Goal: Find specific page/section: Find specific page/section

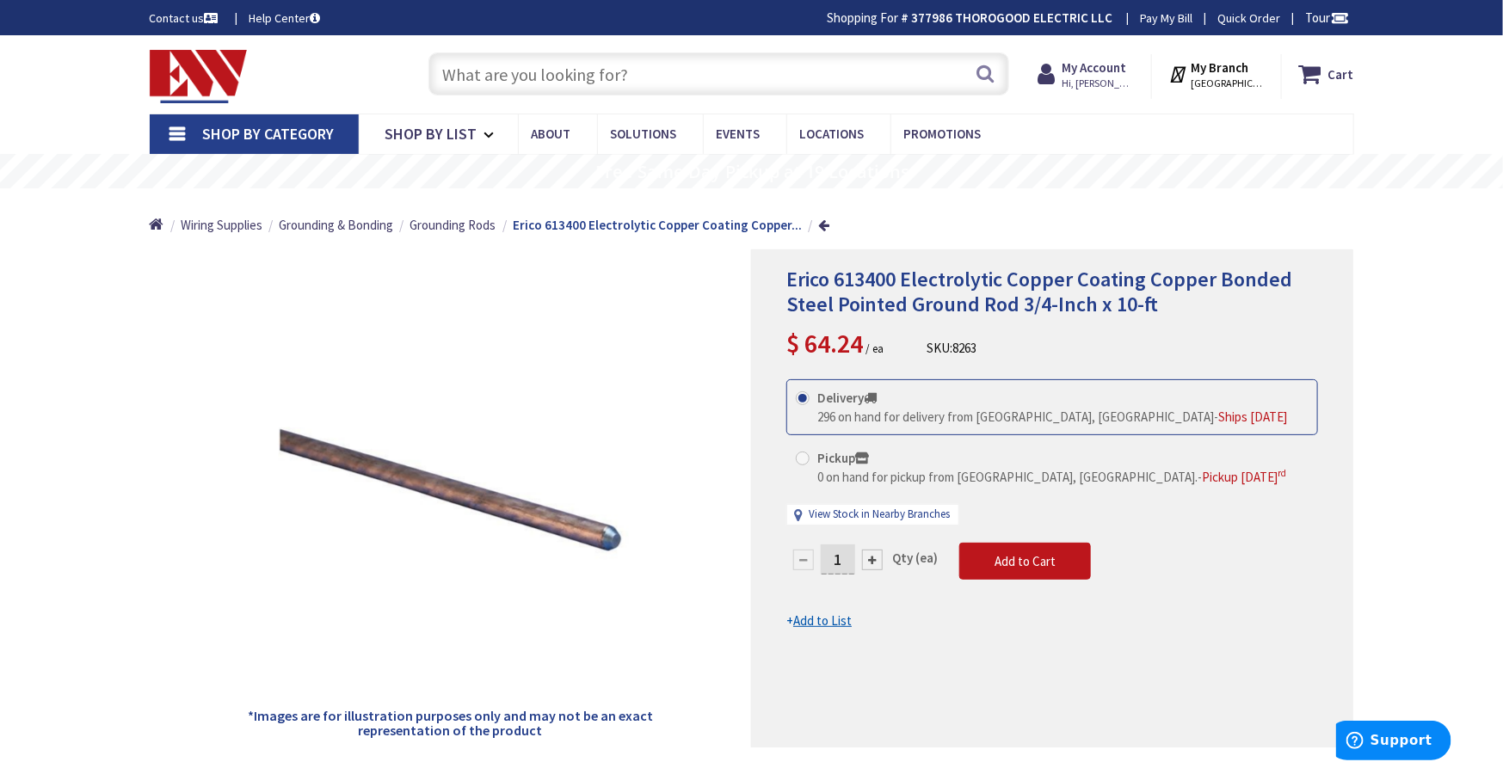
click at [262, 139] on span "Shop By Category" at bounding box center [269, 134] width 132 height 20
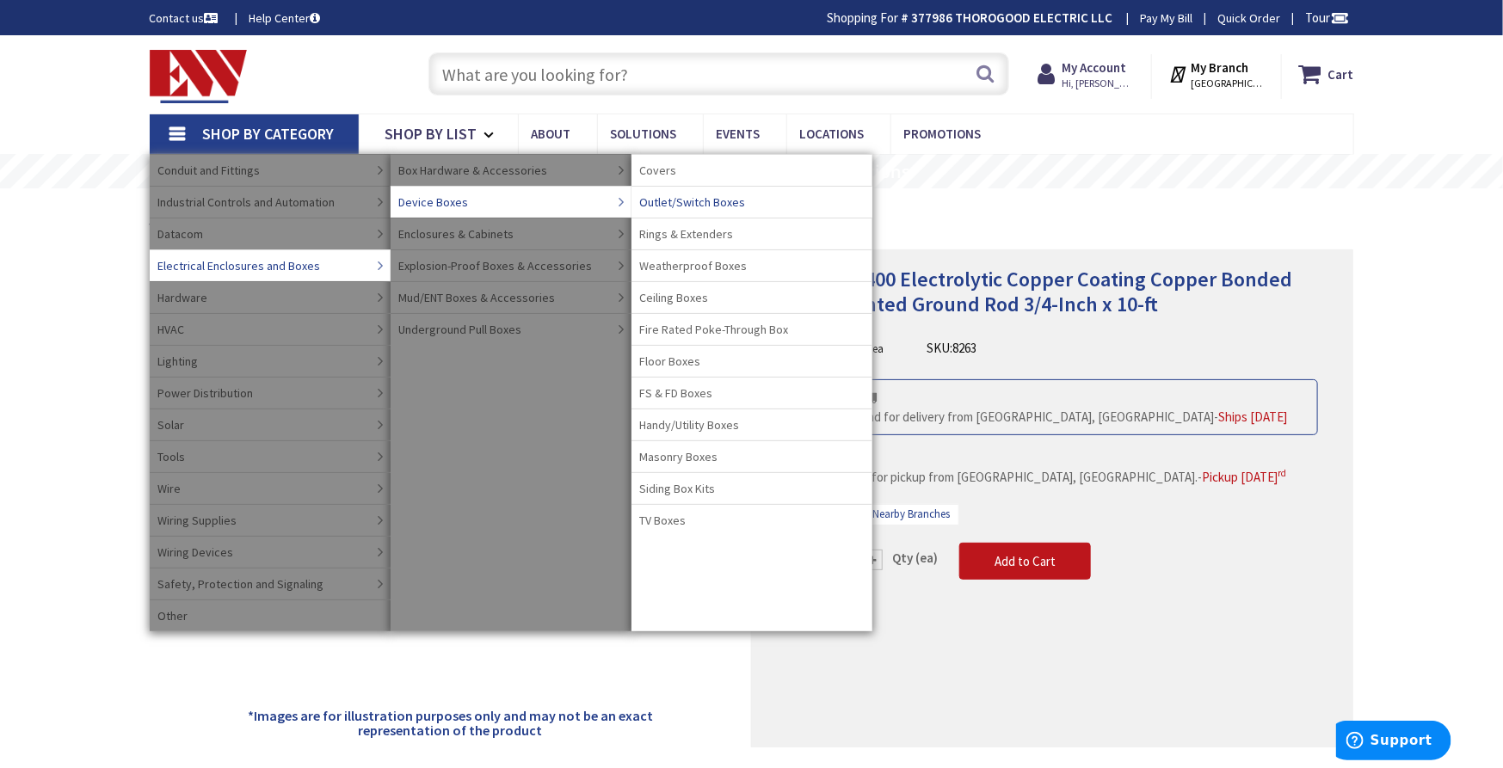
click at [725, 200] on span "Outlet/Switch Boxes" at bounding box center [693, 202] width 106 height 17
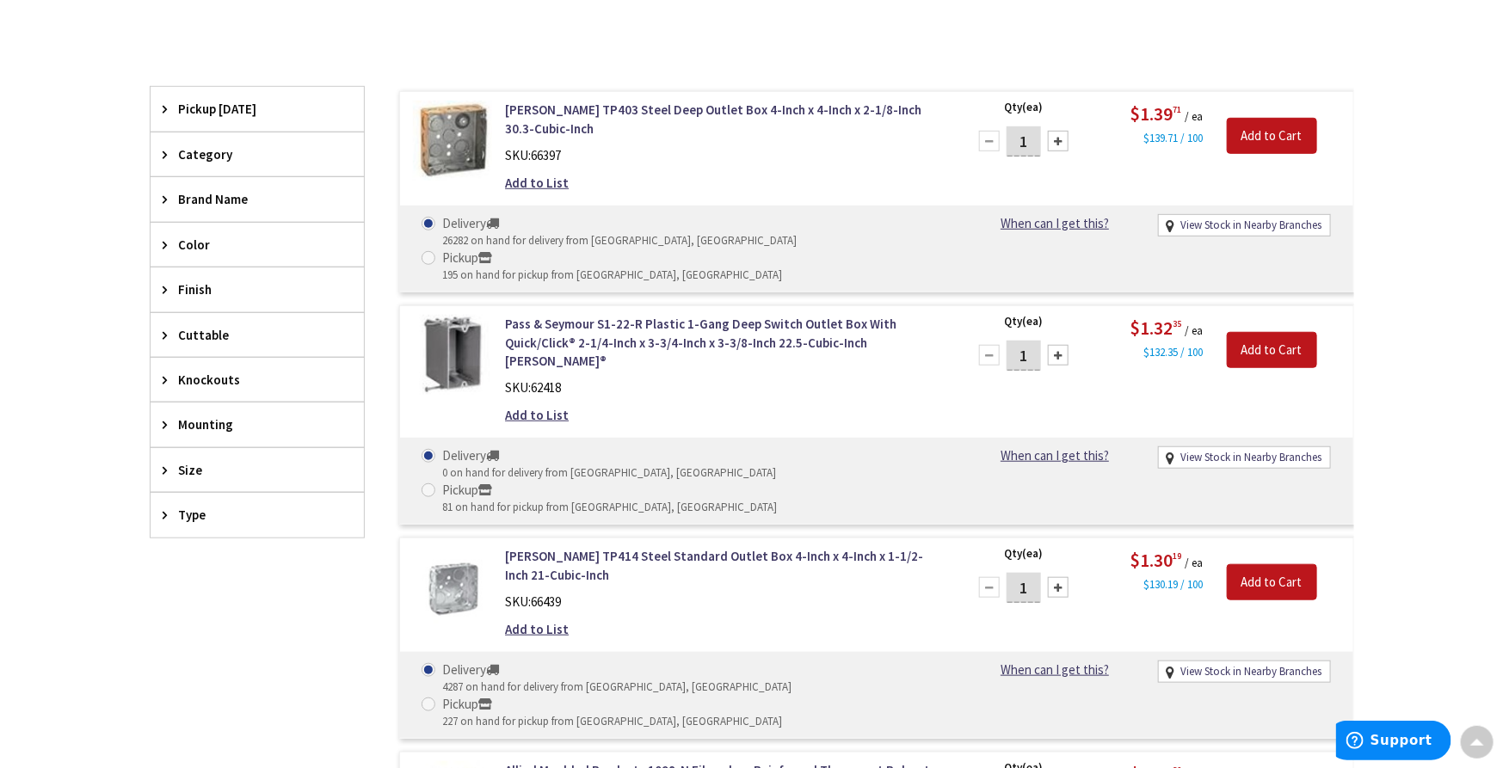
click at [215, 458] on div "Size" at bounding box center [257, 470] width 213 height 44
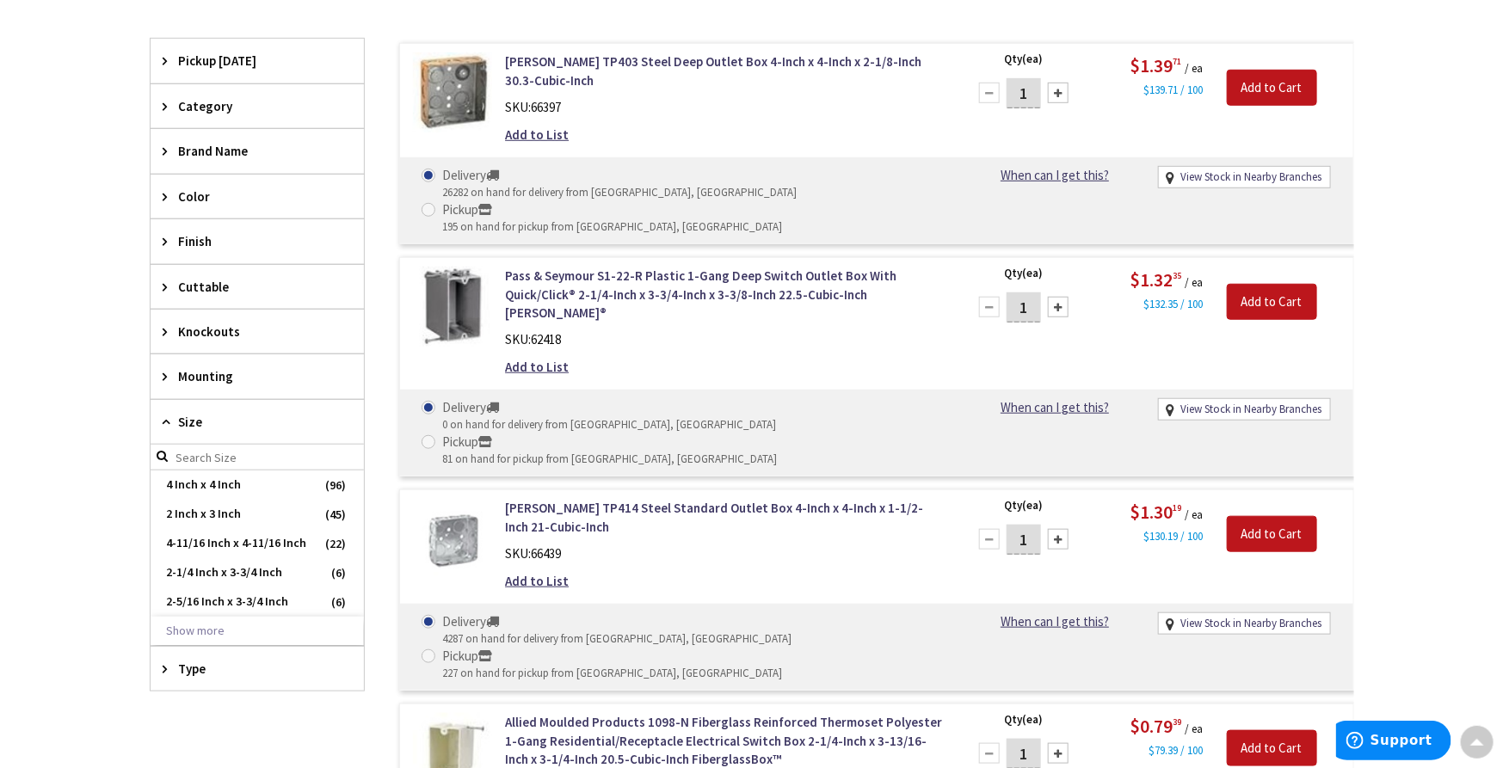
scroll to position [573, 0]
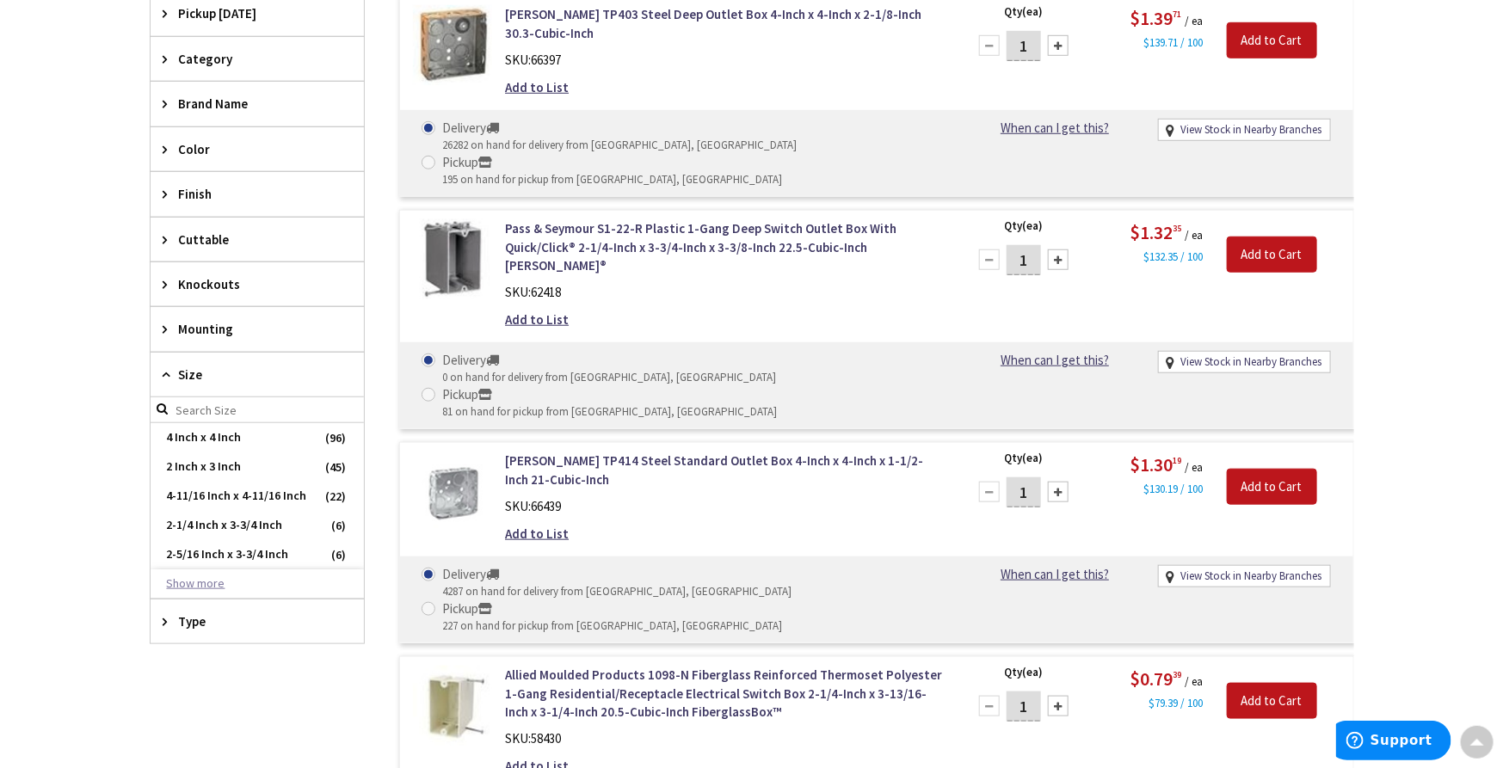
click at [213, 585] on button "Show more" at bounding box center [257, 584] width 213 height 29
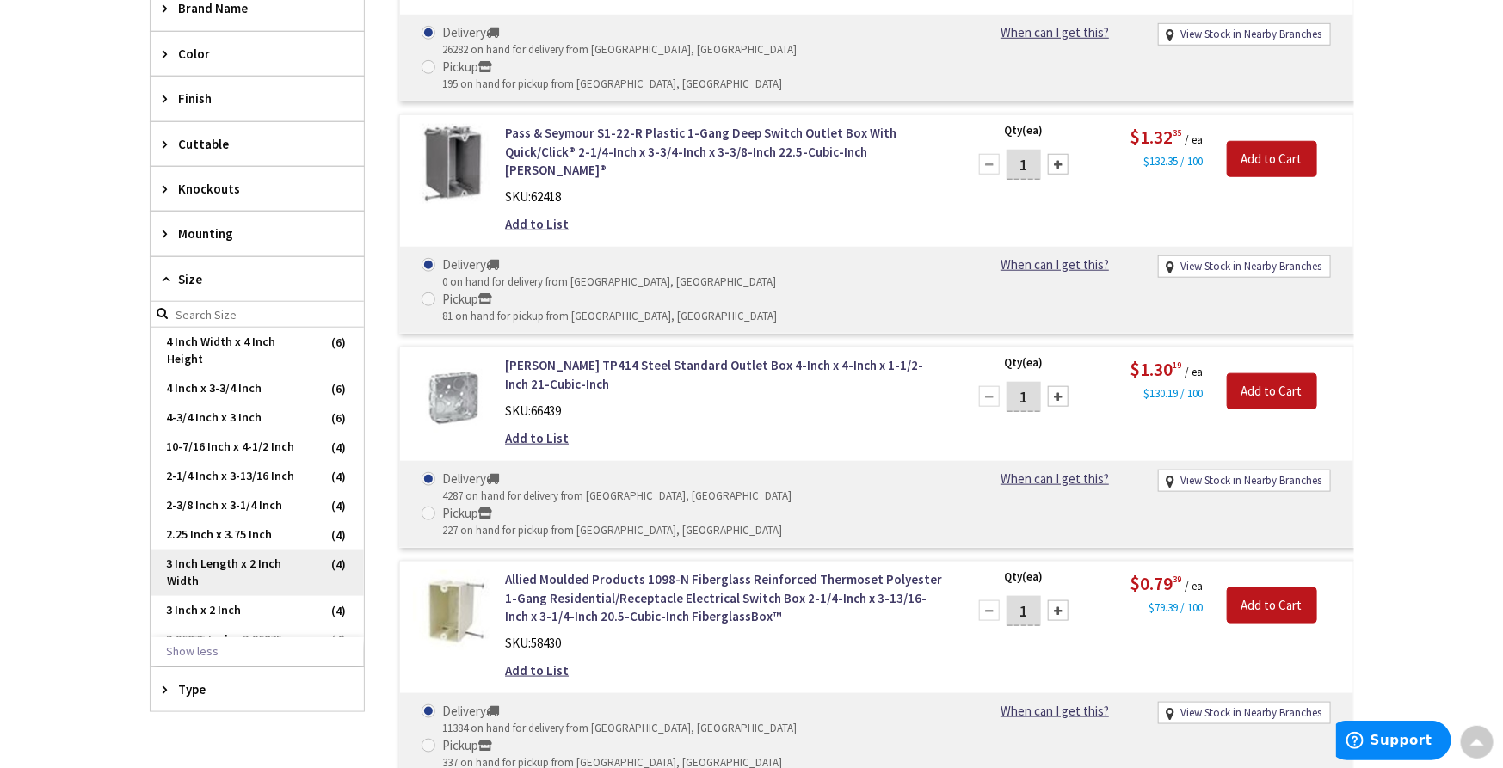
scroll to position [191, 0]
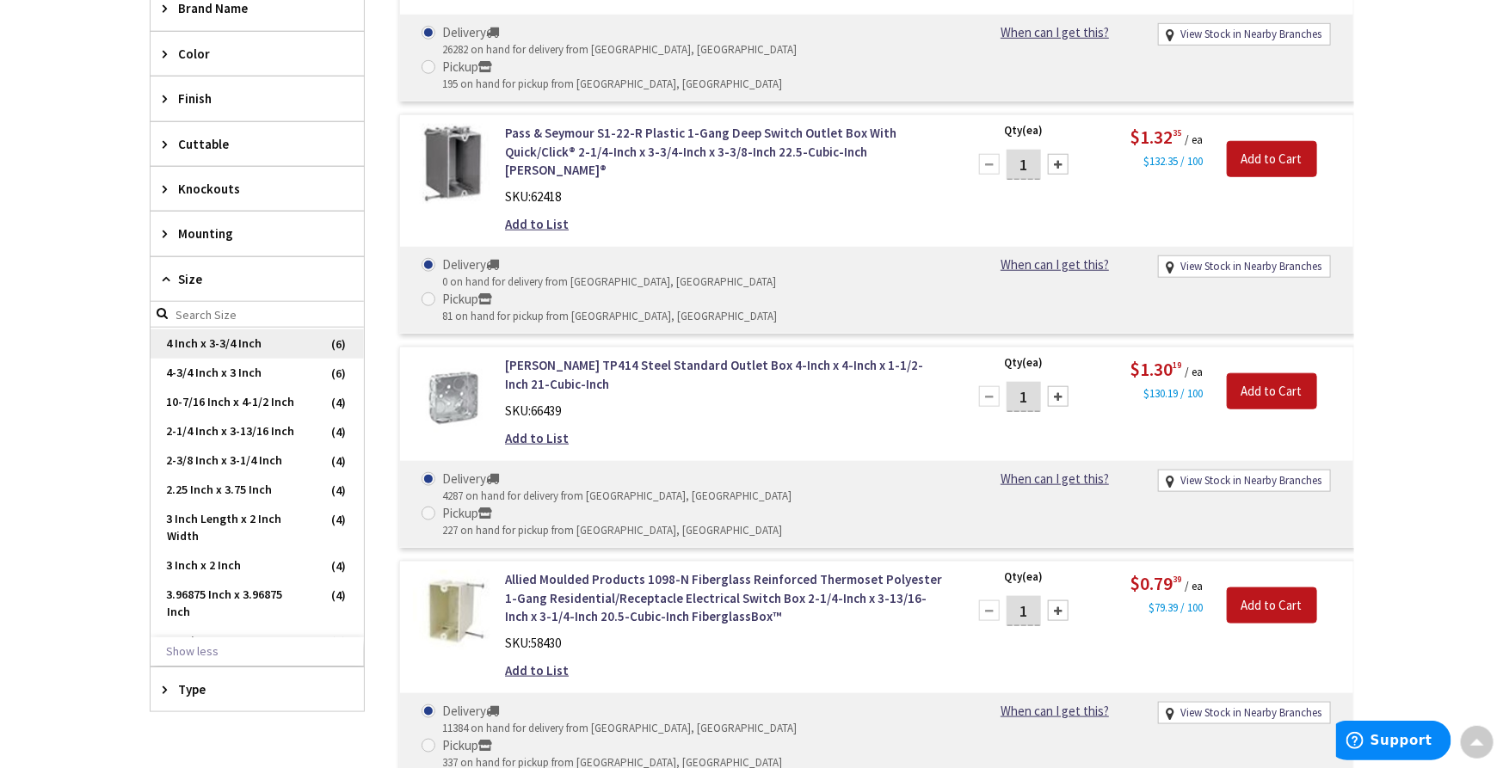
click at [259, 359] on span "4 Inch x 3-3/4 Inch" at bounding box center [257, 344] width 213 height 29
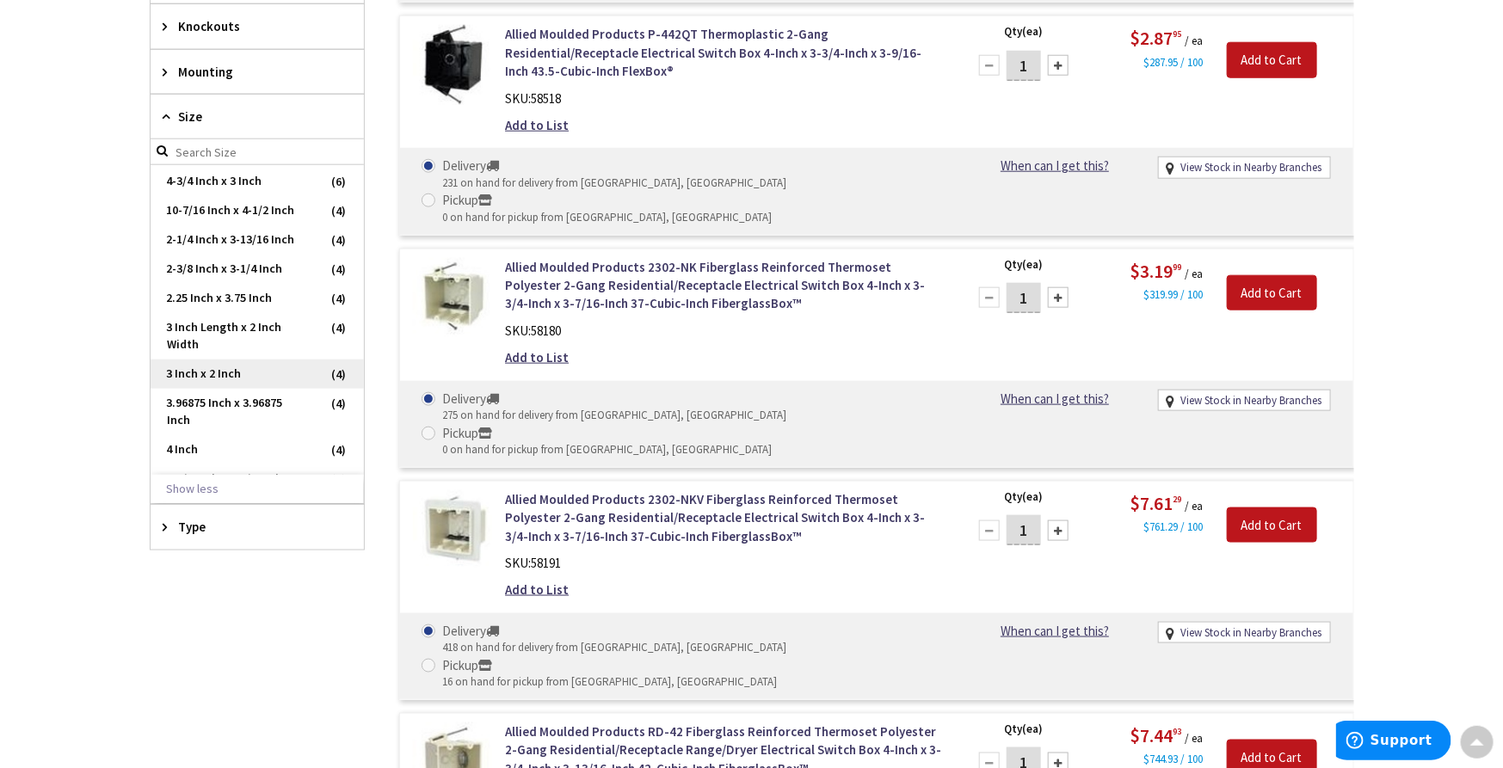
scroll to position [776, 0]
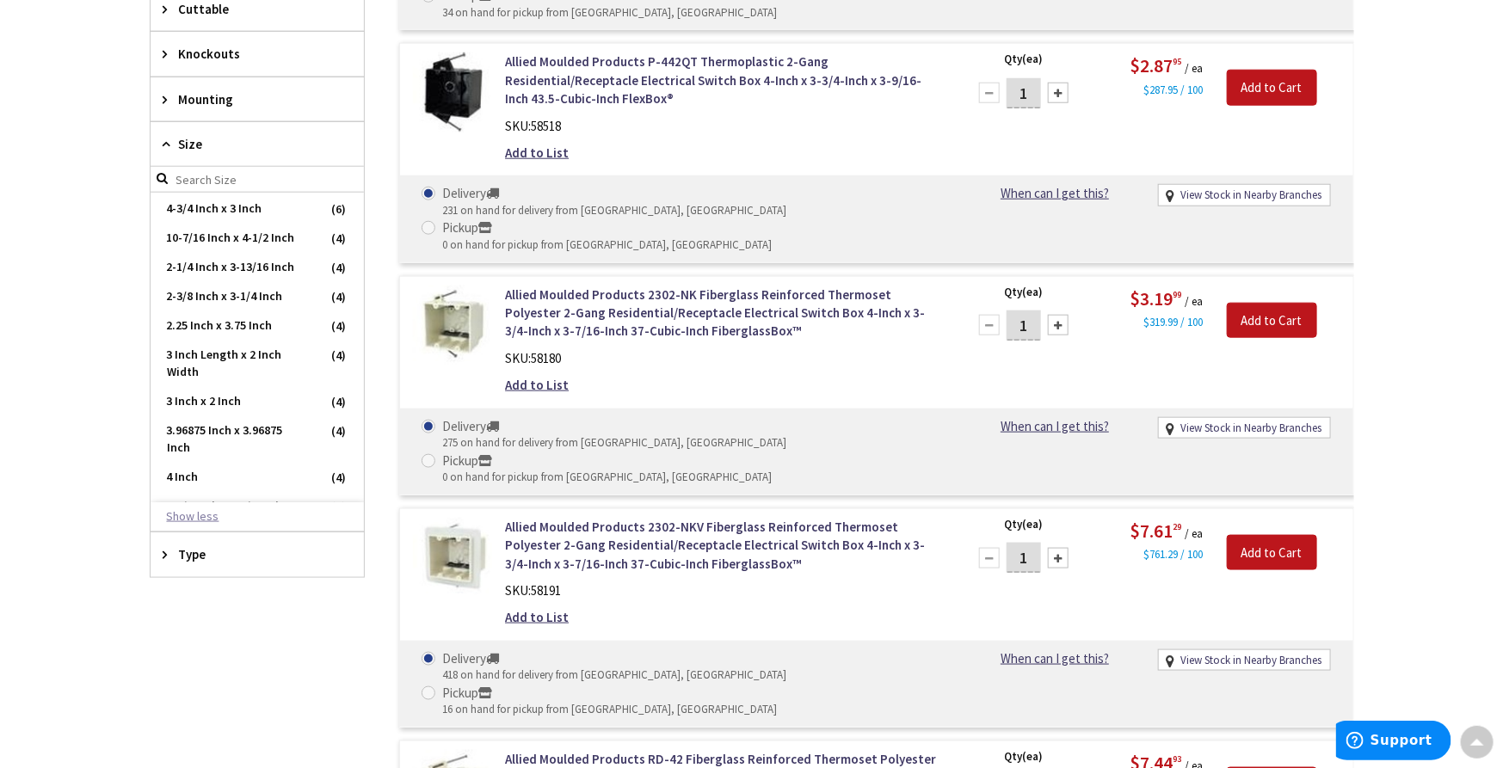
click at [212, 516] on button "Show less" at bounding box center [257, 517] width 213 height 29
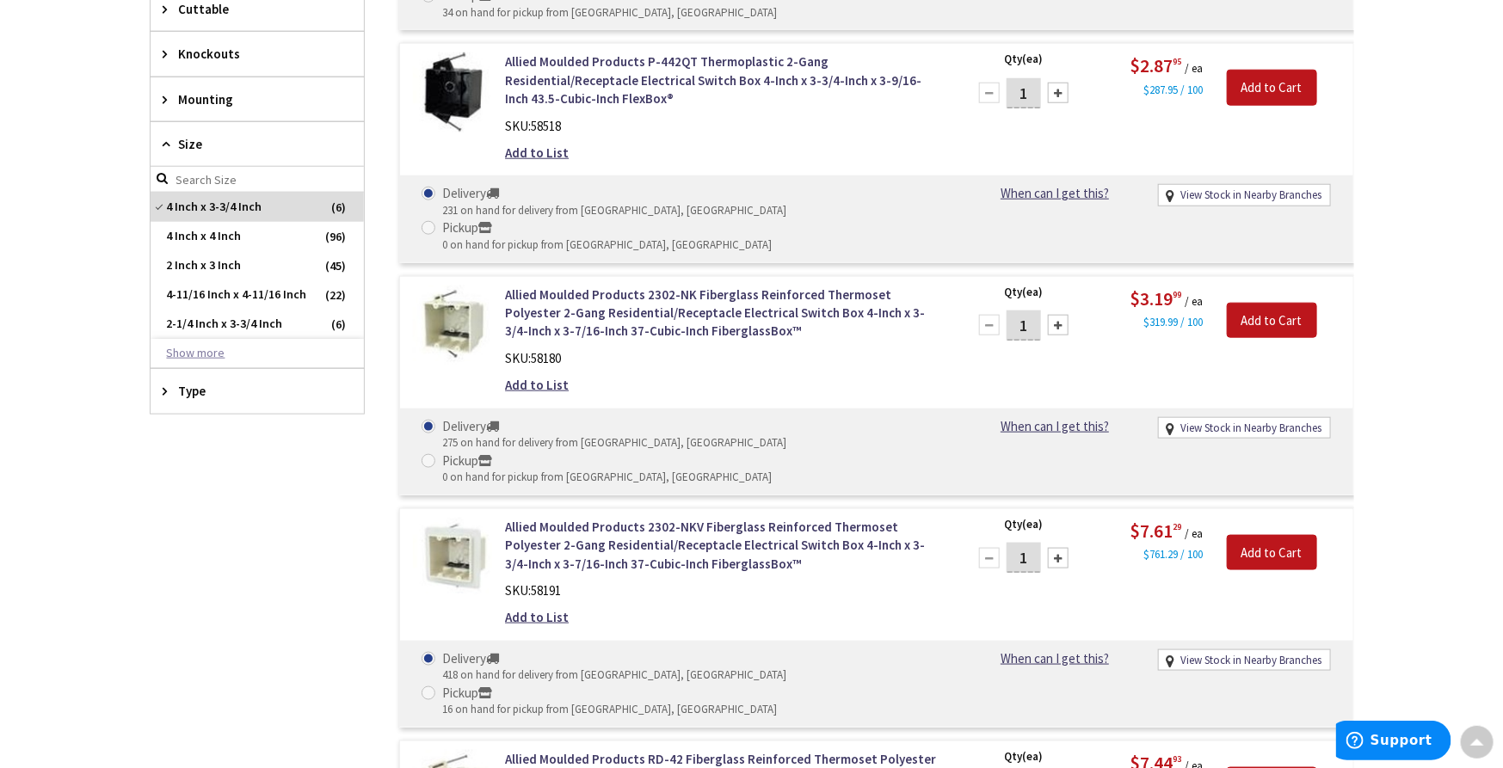
scroll to position [0, 0]
click at [207, 349] on button "Show more" at bounding box center [257, 353] width 213 height 29
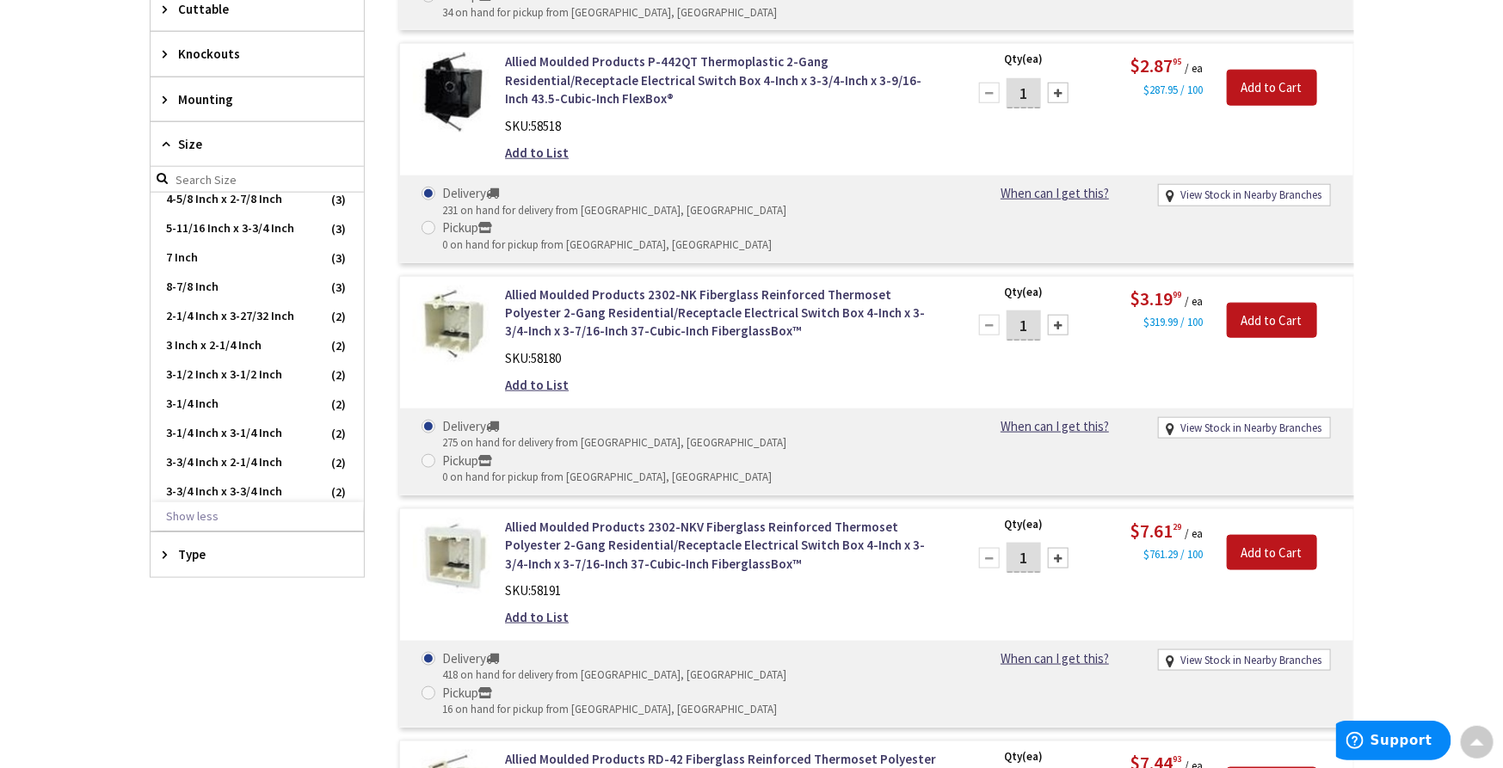
scroll to position [669, 0]
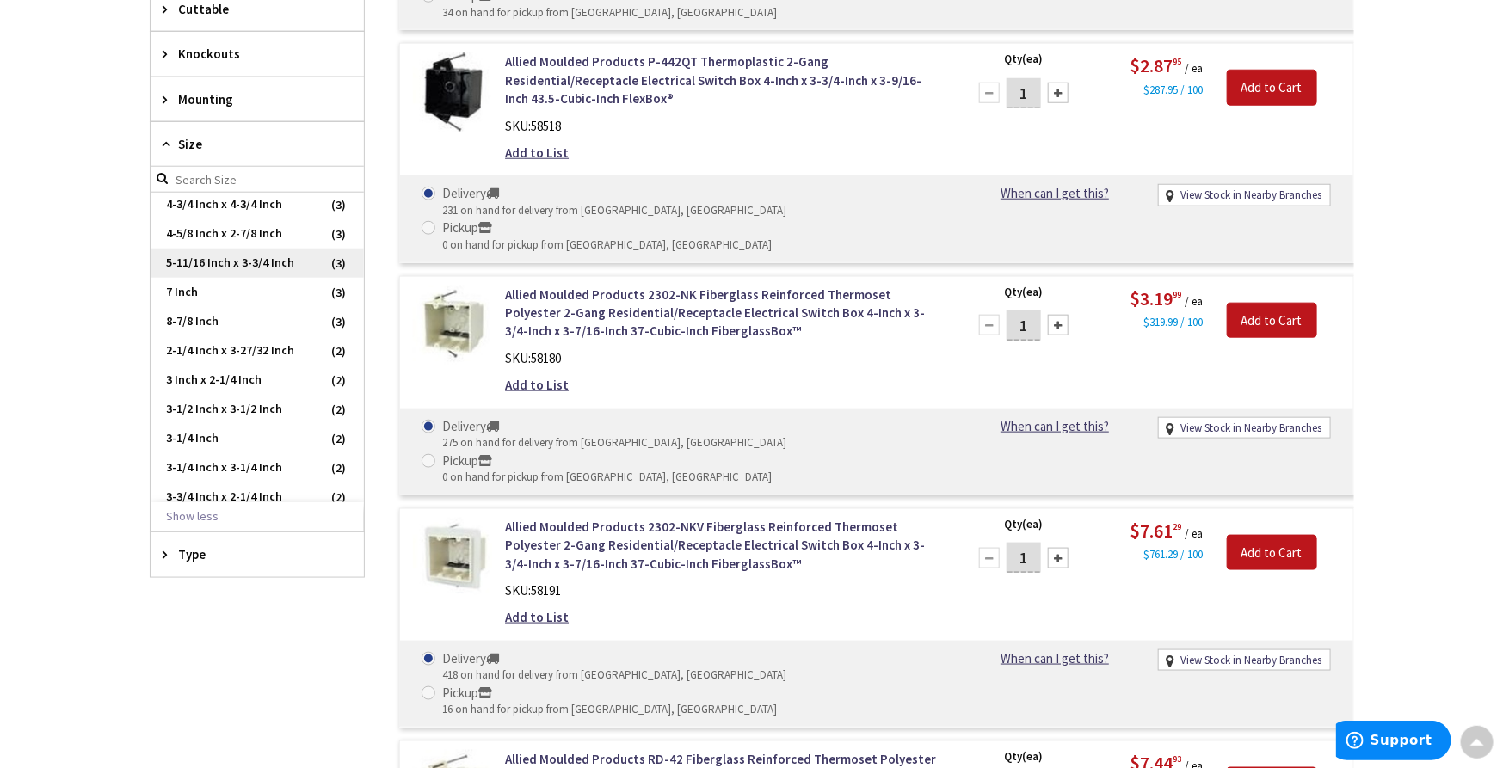
click at [258, 278] on span "5-11/16 Inch x 3-3/4 Inch" at bounding box center [257, 263] width 213 height 29
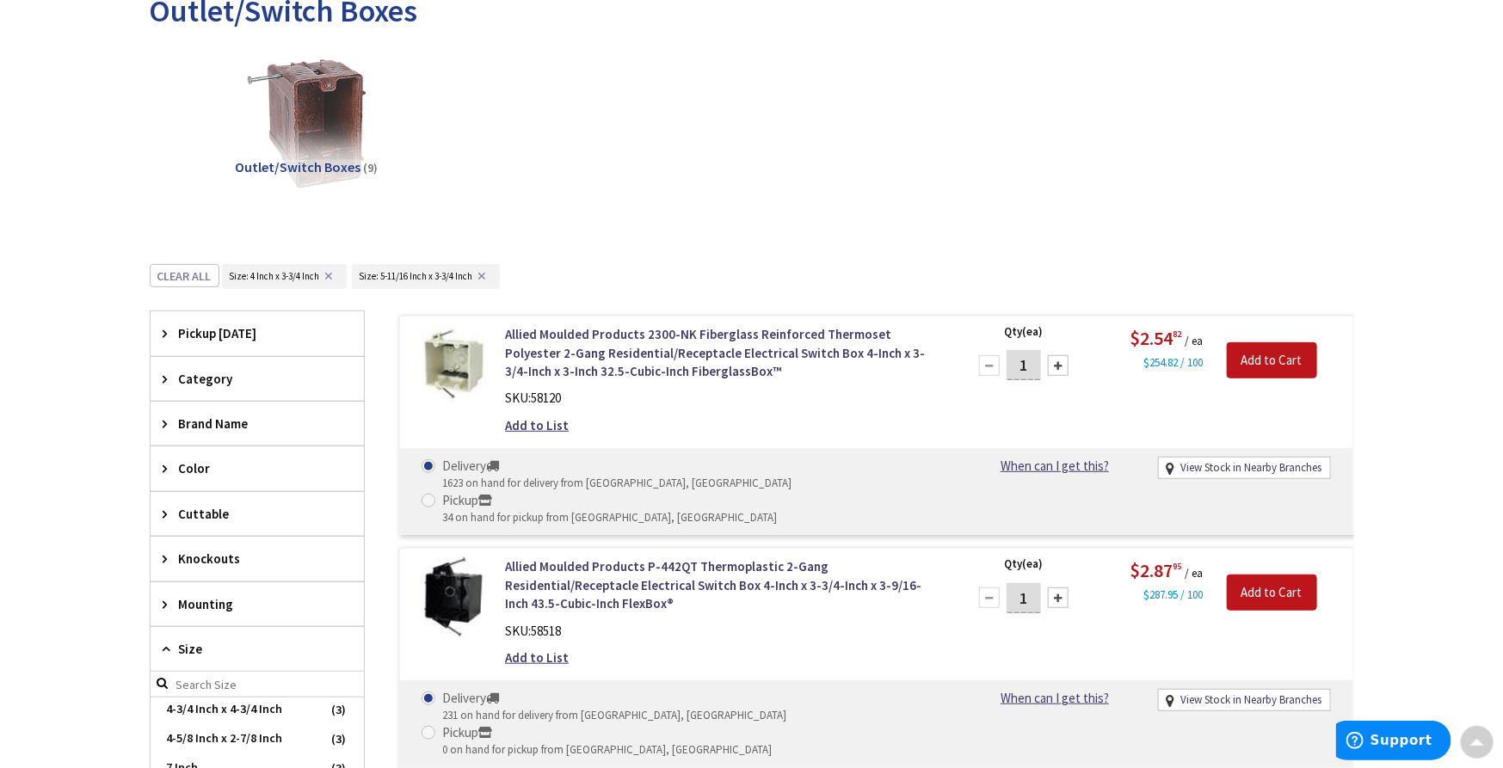
scroll to position [287, 0]
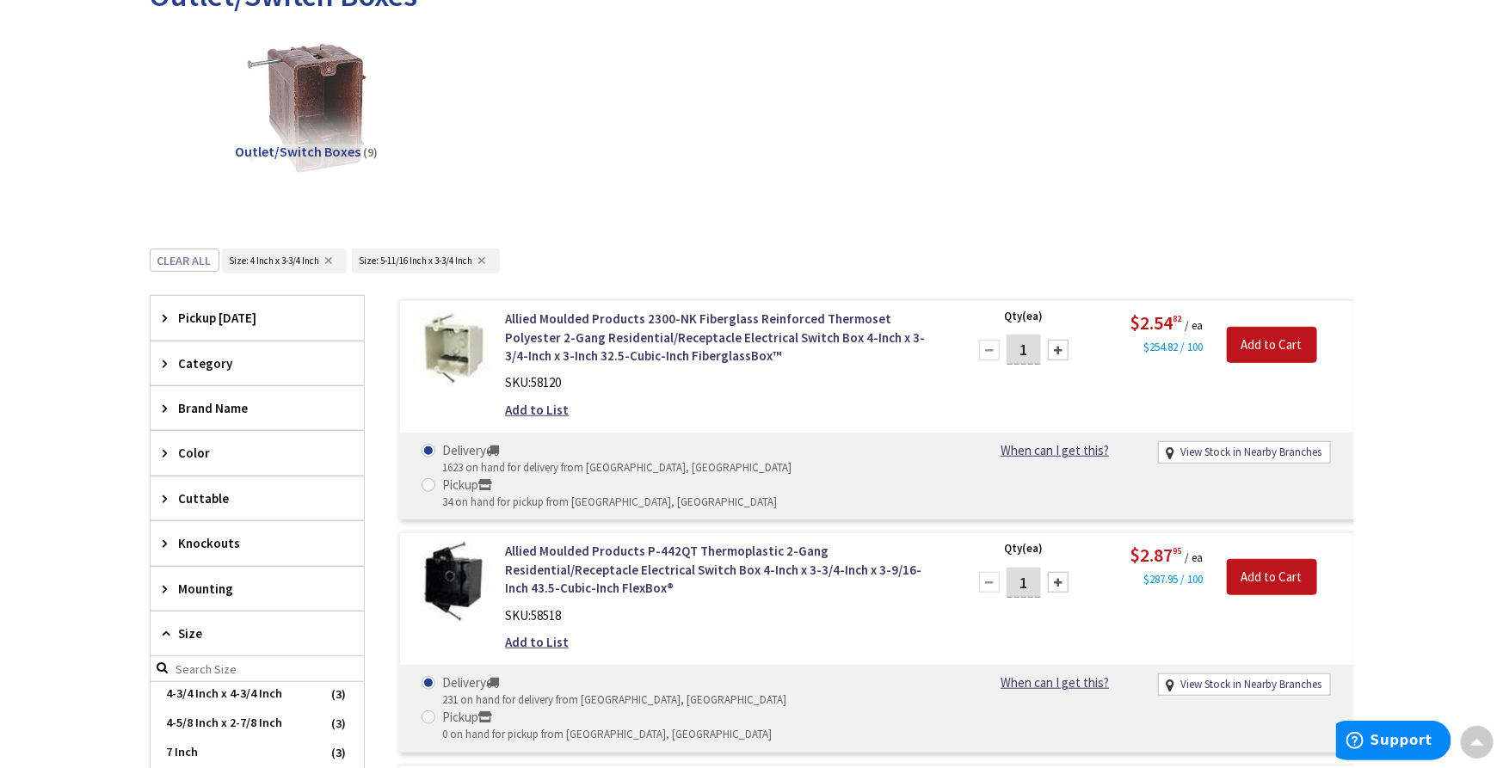
click at [332, 260] on button "✕" at bounding box center [329, 261] width 19 height 12
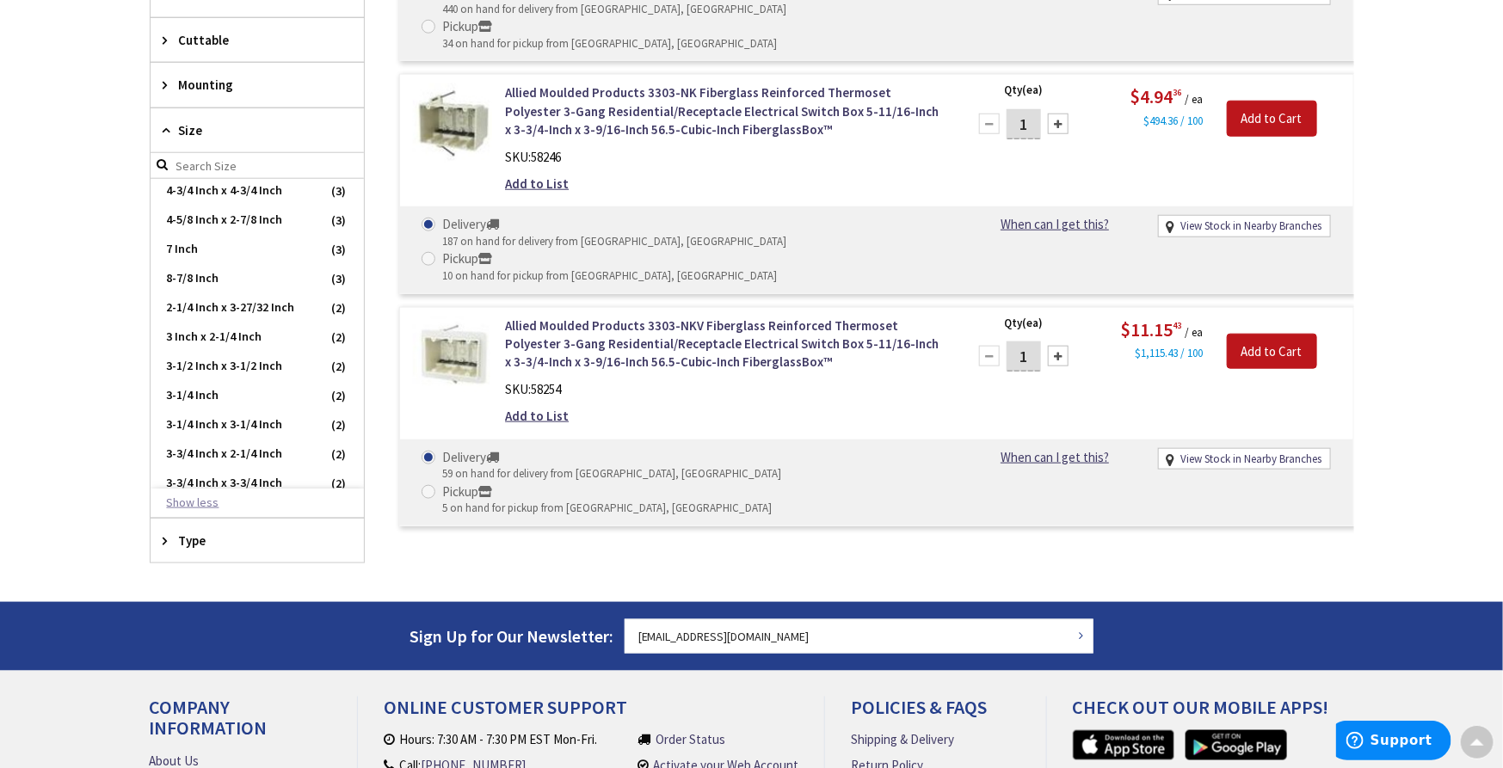
scroll to position [788, 0]
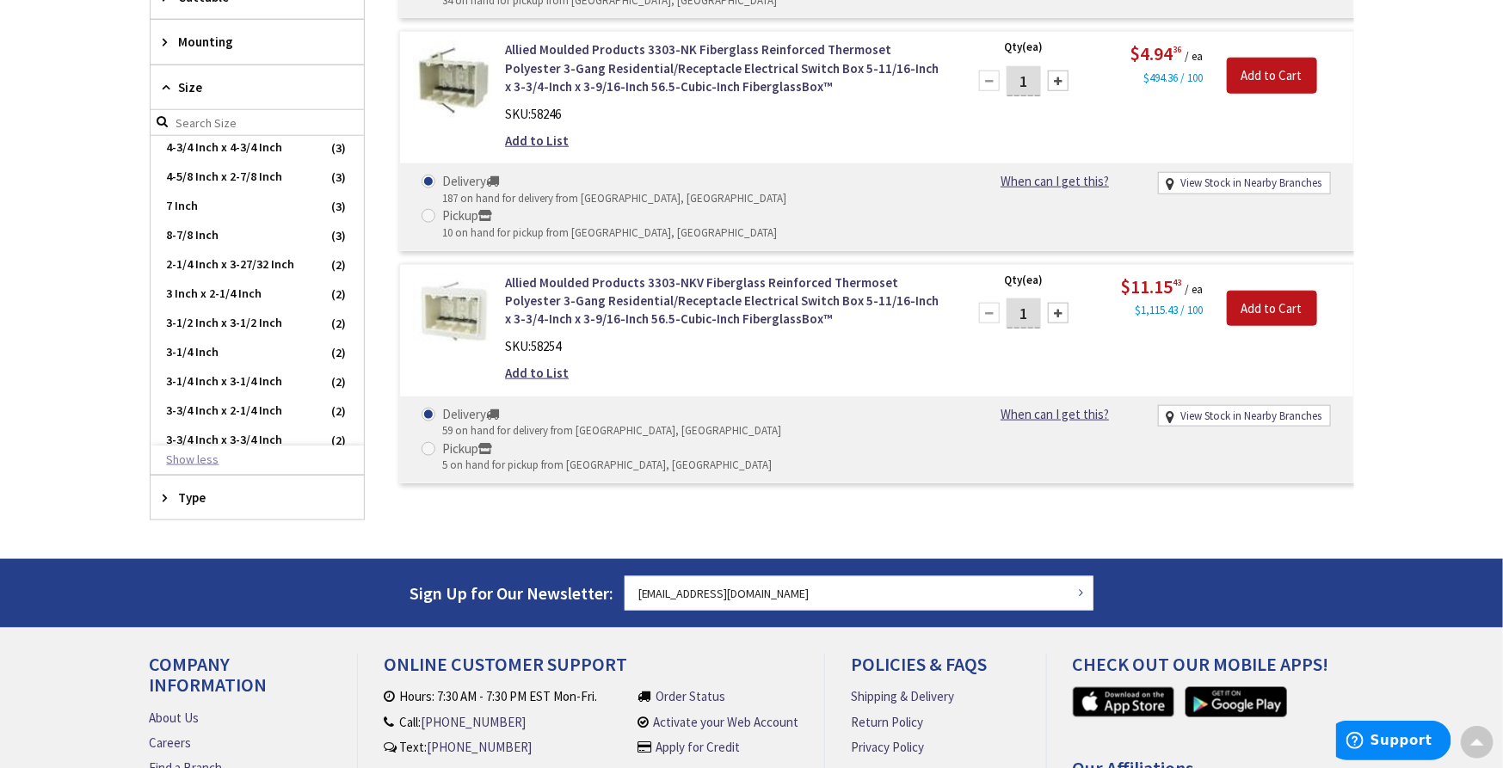
click at [197, 463] on button "Show less" at bounding box center [257, 460] width 213 height 29
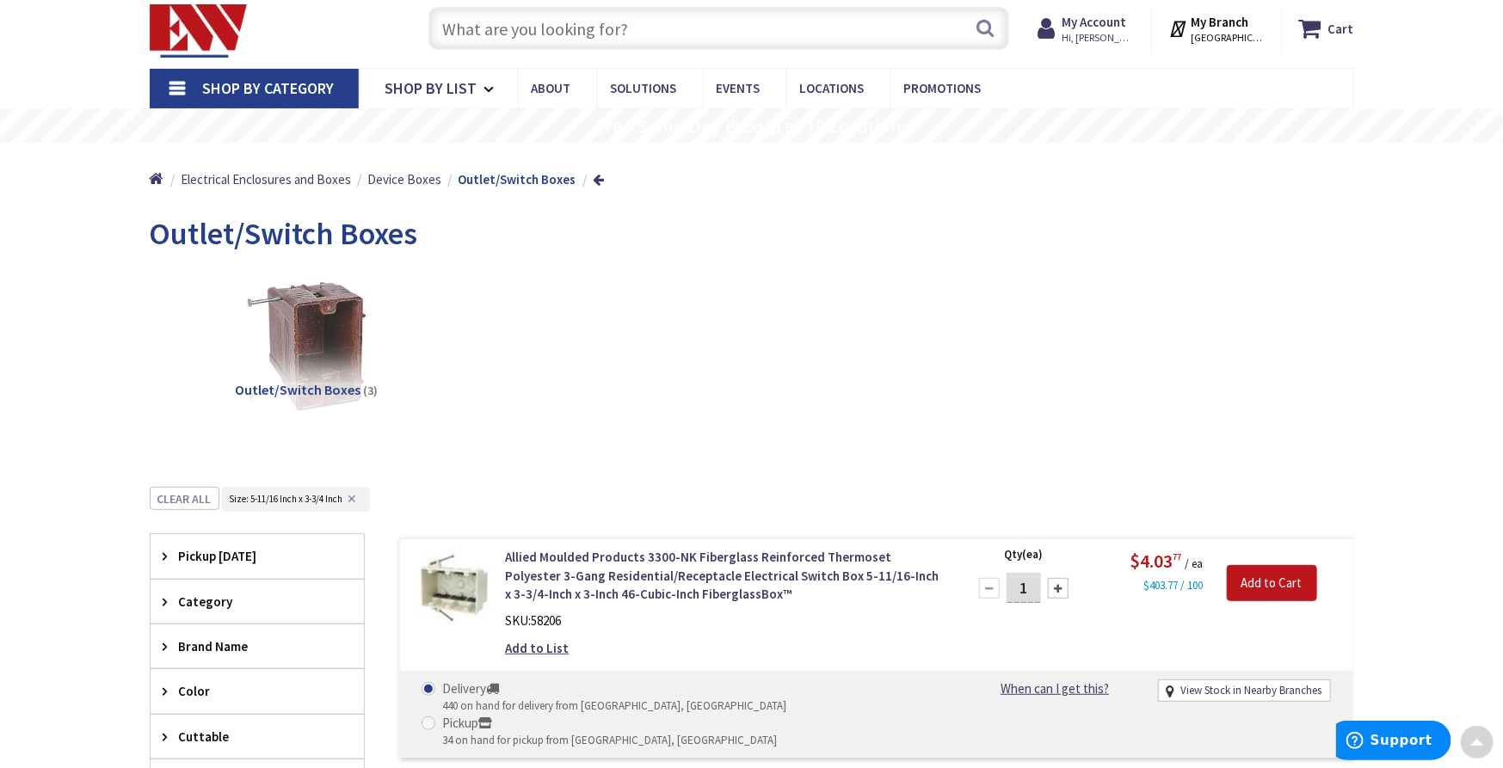
scroll to position [0, 0]
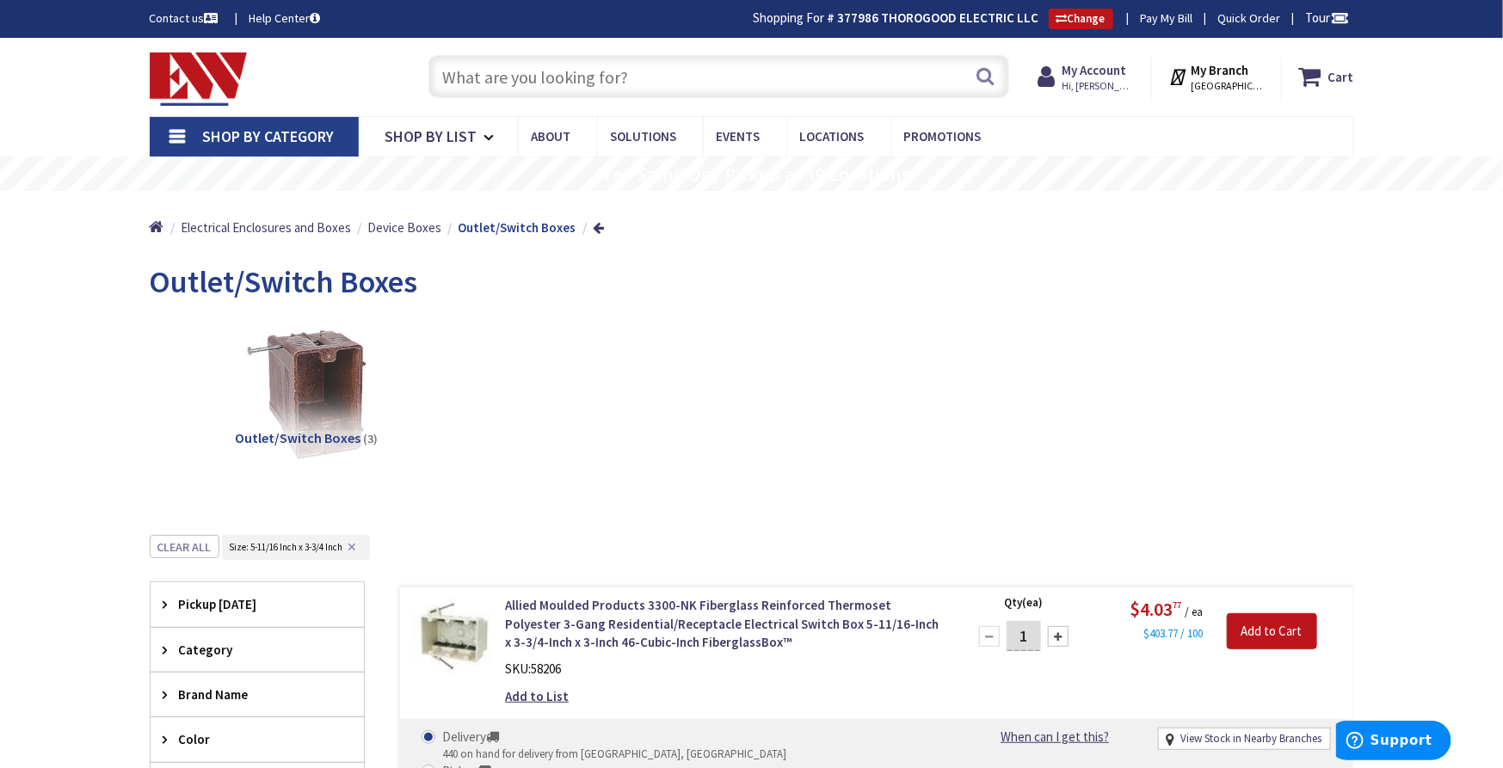
click at [248, 135] on span "Shop By Category" at bounding box center [269, 137] width 132 height 20
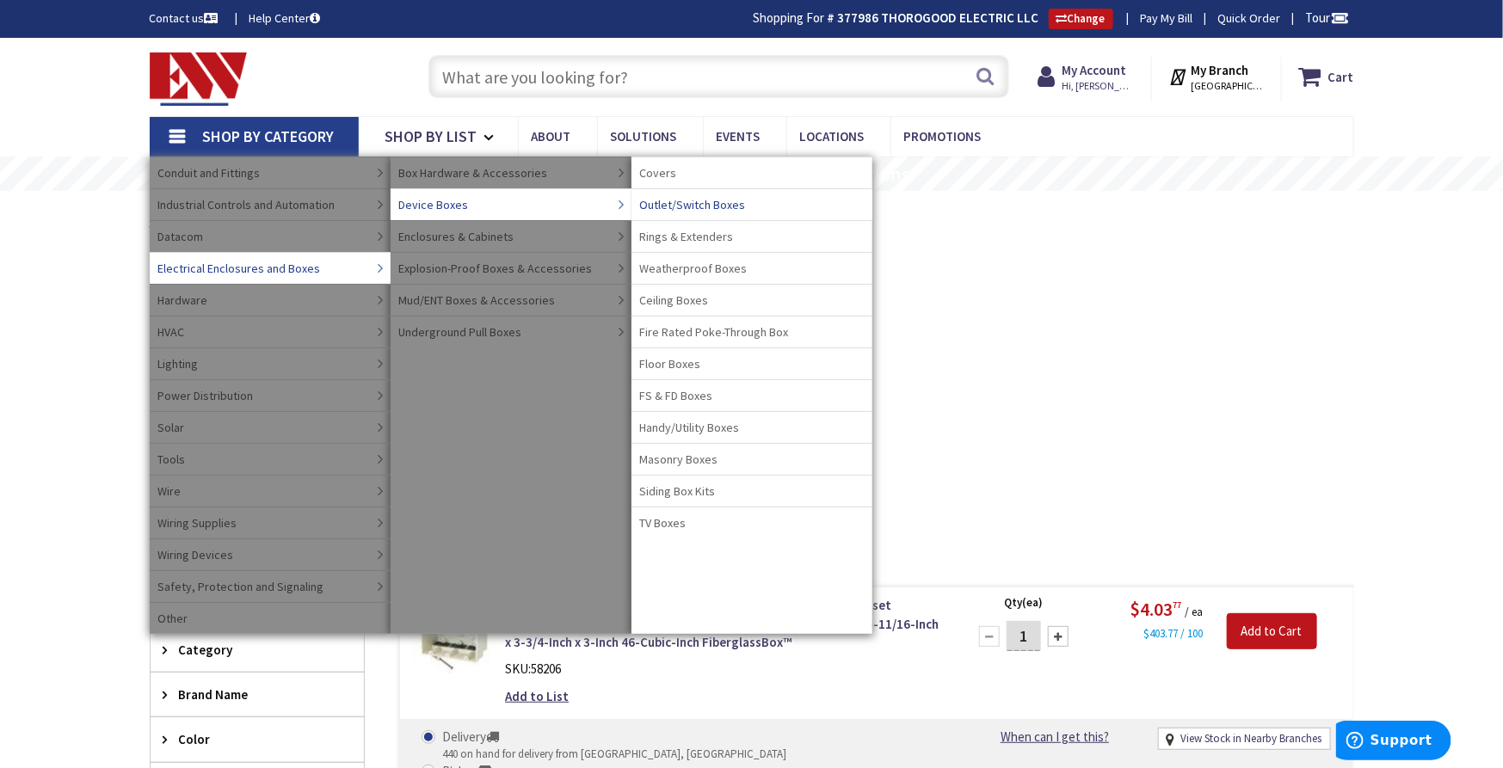
click at [685, 196] on span "Outlet/Switch Boxes" at bounding box center [693, 204] width 106 height 17
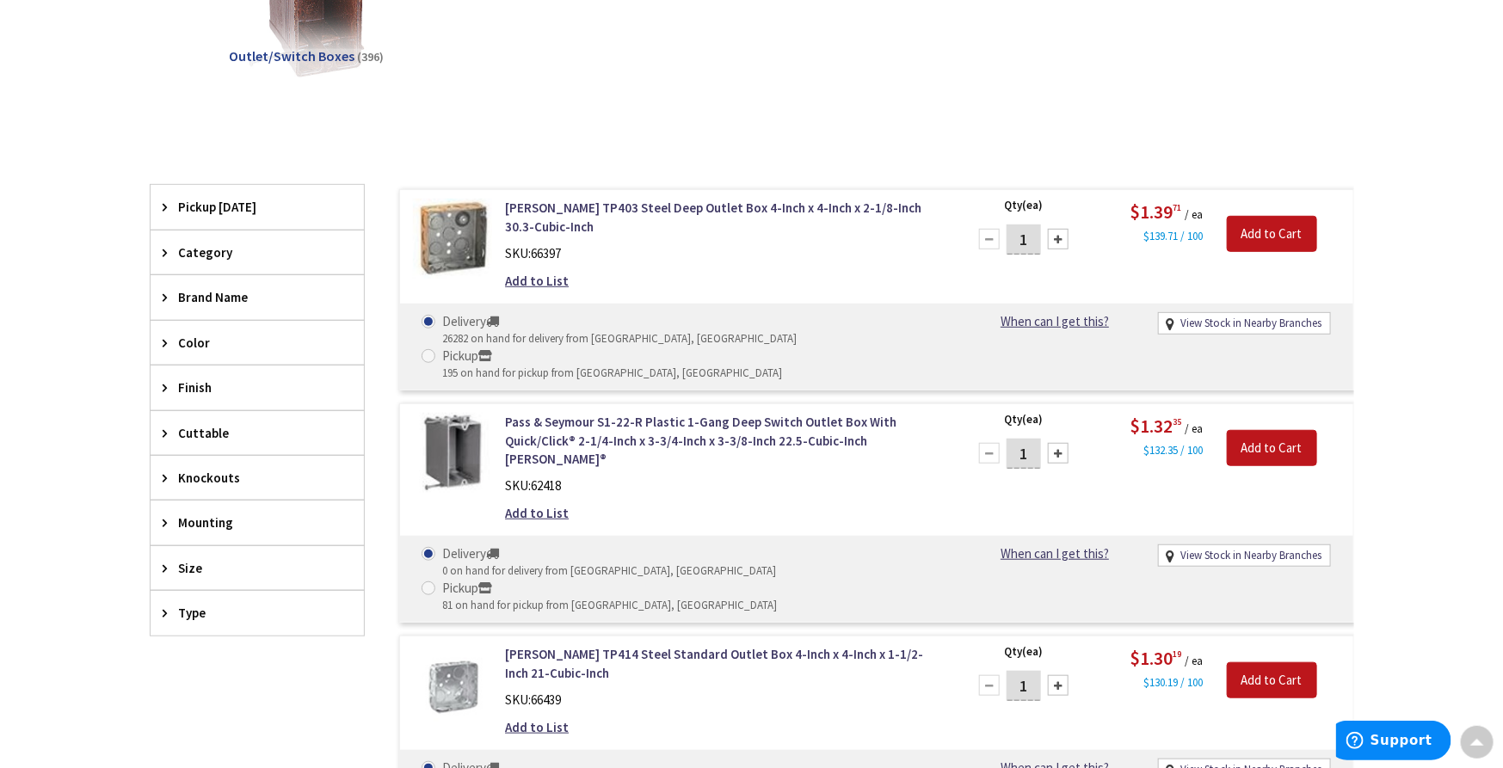
scroll to position [384, 0]
click at [203, 381] on span "Finish" at bounding box center [249, 386] width 140 height 18
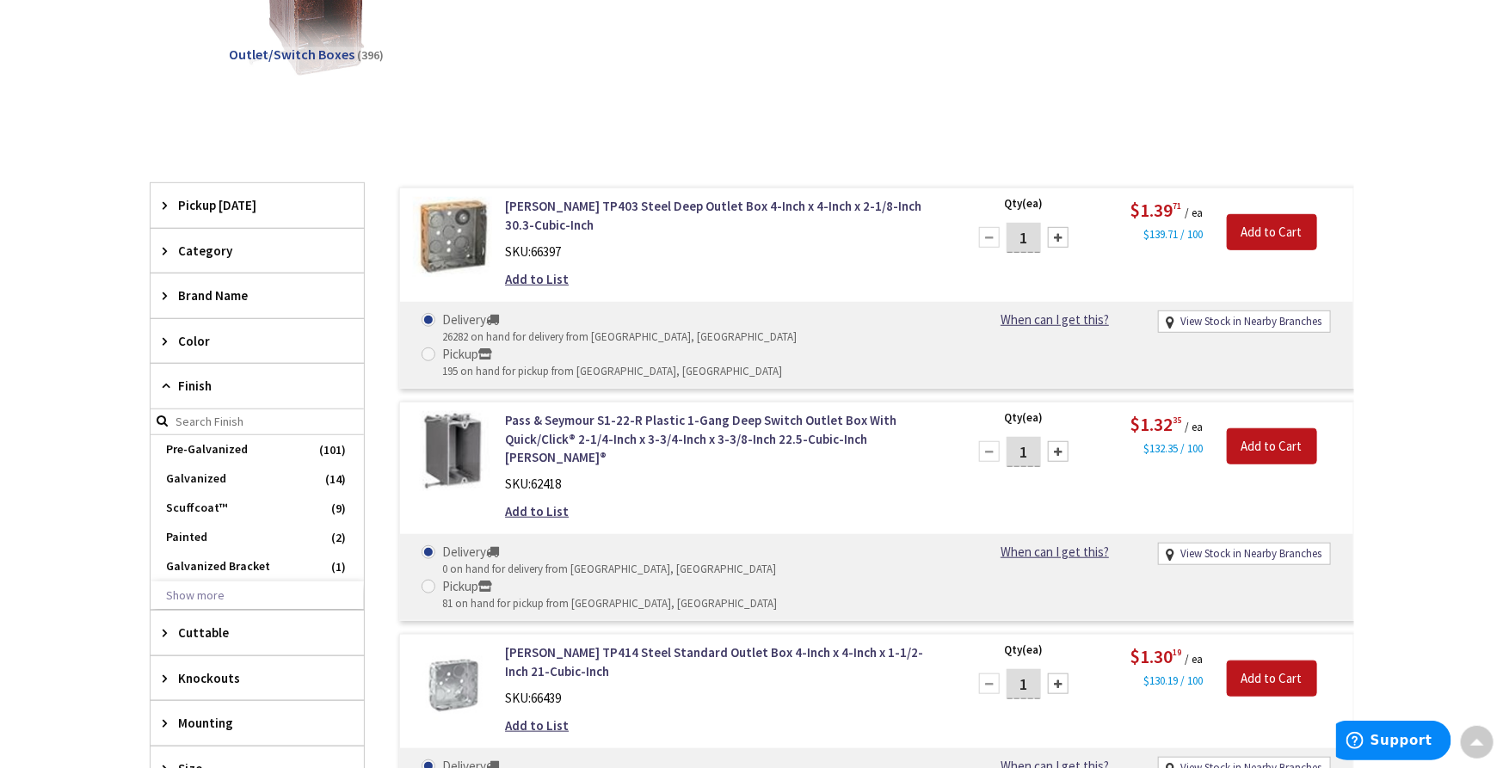
click at [203, 381] on span "Finish" at bounding box center [249, 386] width 140 height 18
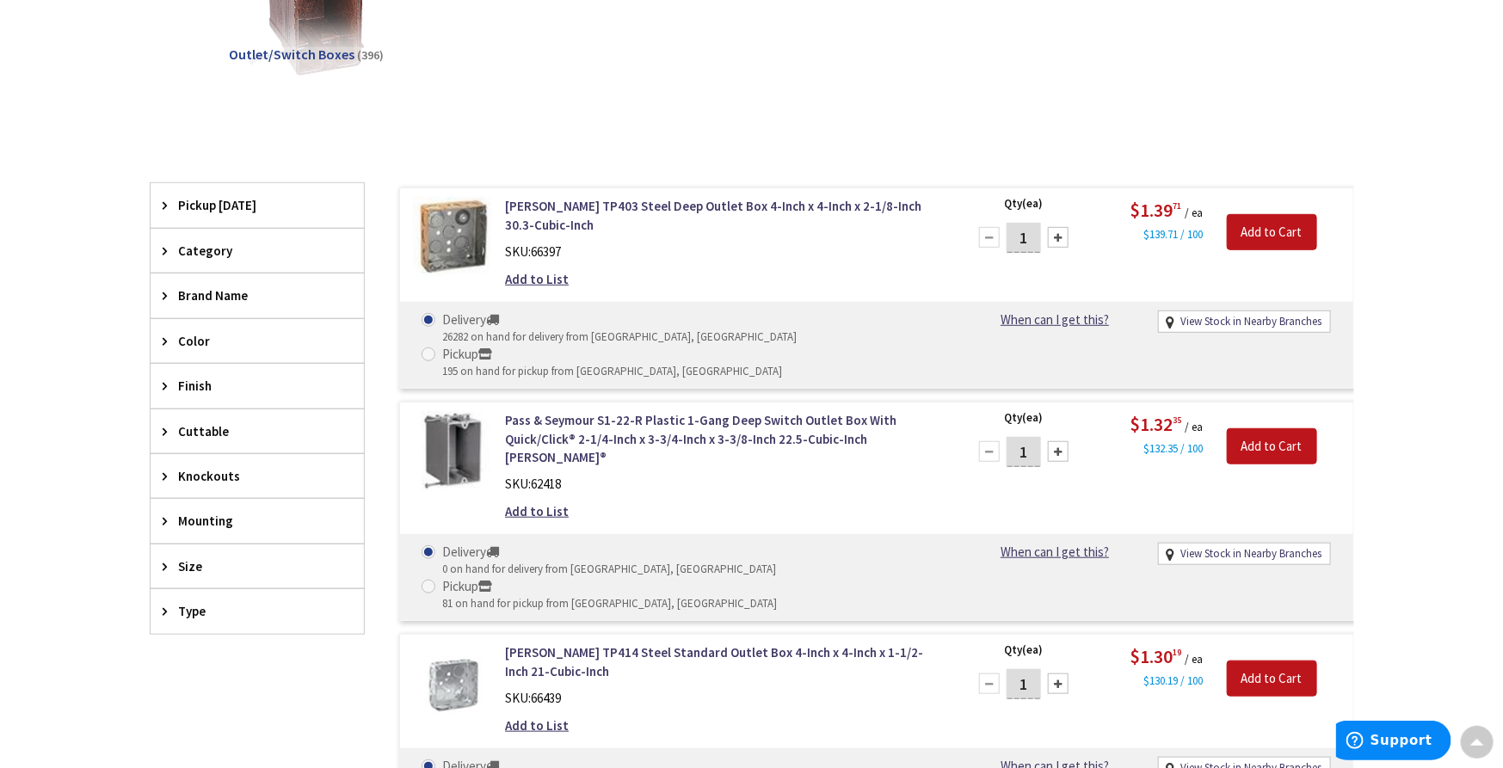
click at [203, 381] on span "Finish" at bounding box center [249, 386] width 140 height 18
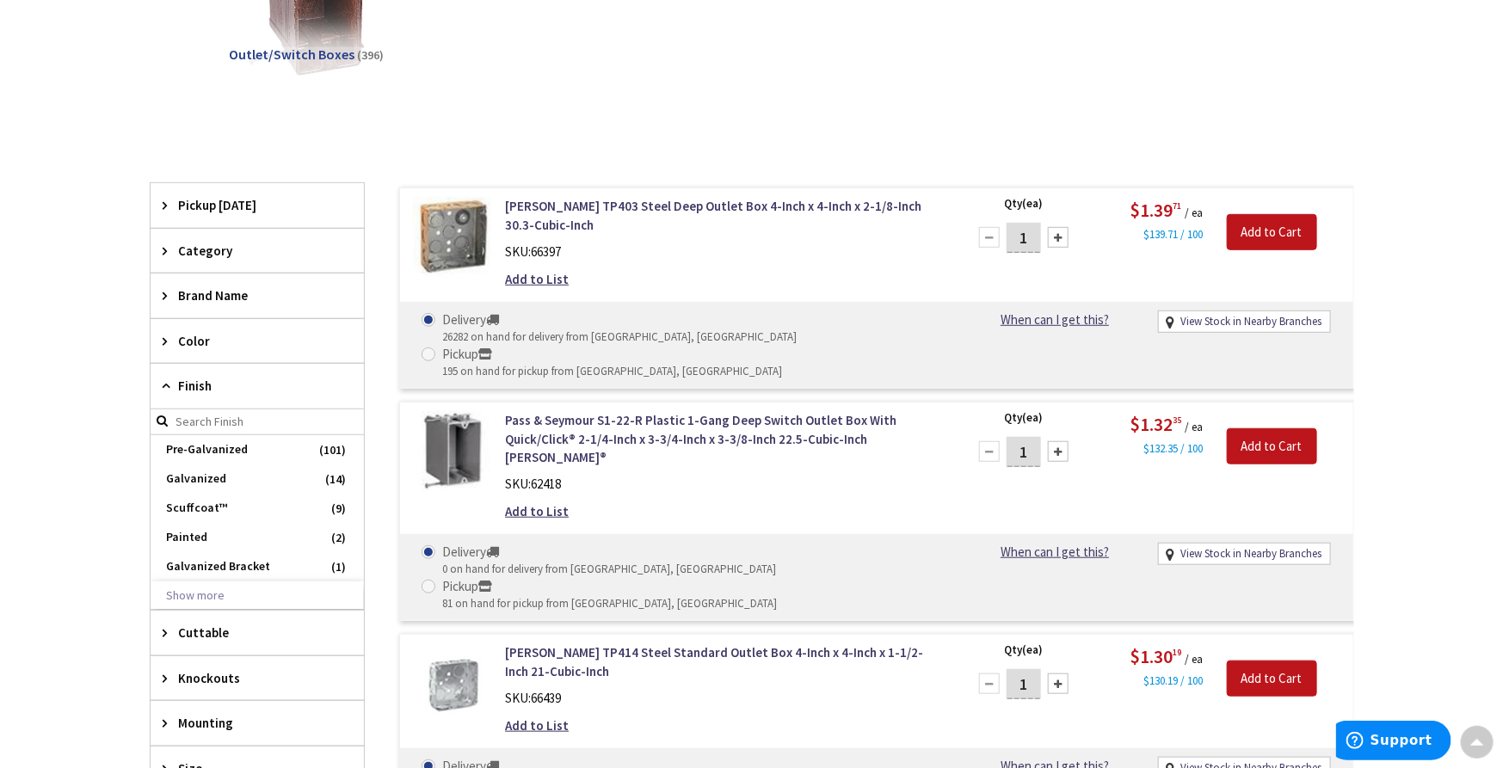
click at [203, 381] on span "Finish" at bounding box center [249, 386] width 140 height 18
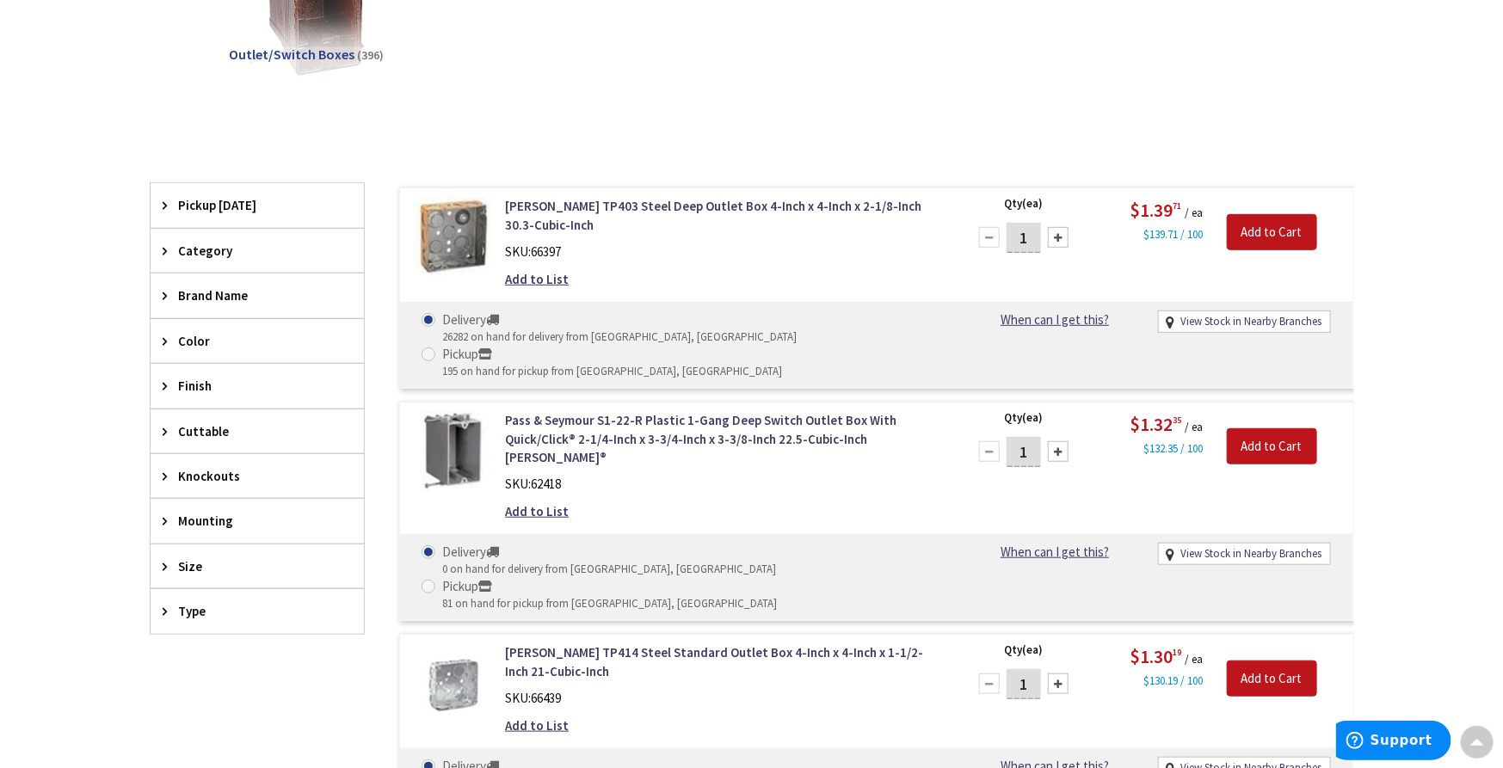
click at [206, 566] on span "Size" at bounding box center [249, 567] width 140 height 18
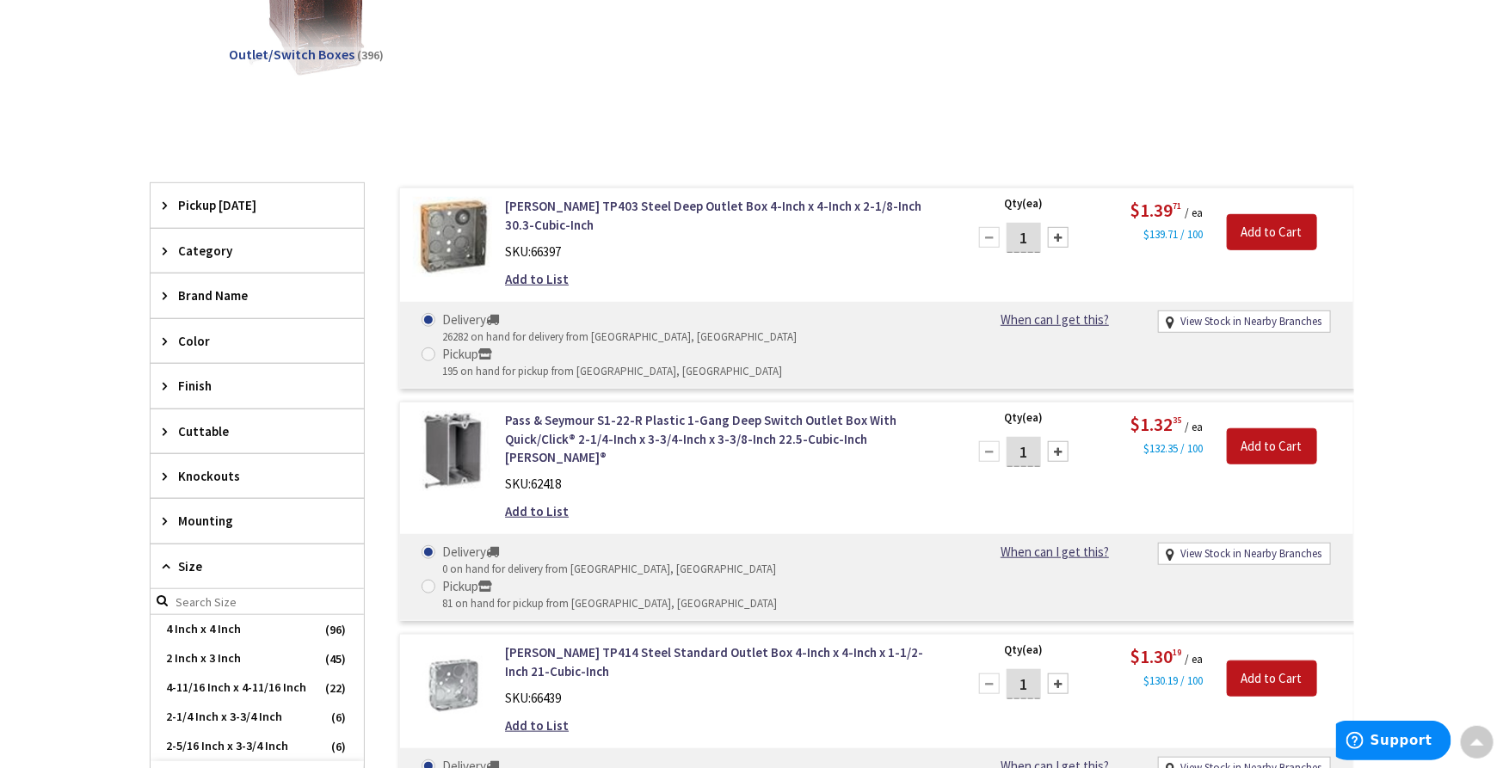
click at [206, 566] on span "Size" at bounding box center [249, 567] width 140 height 18
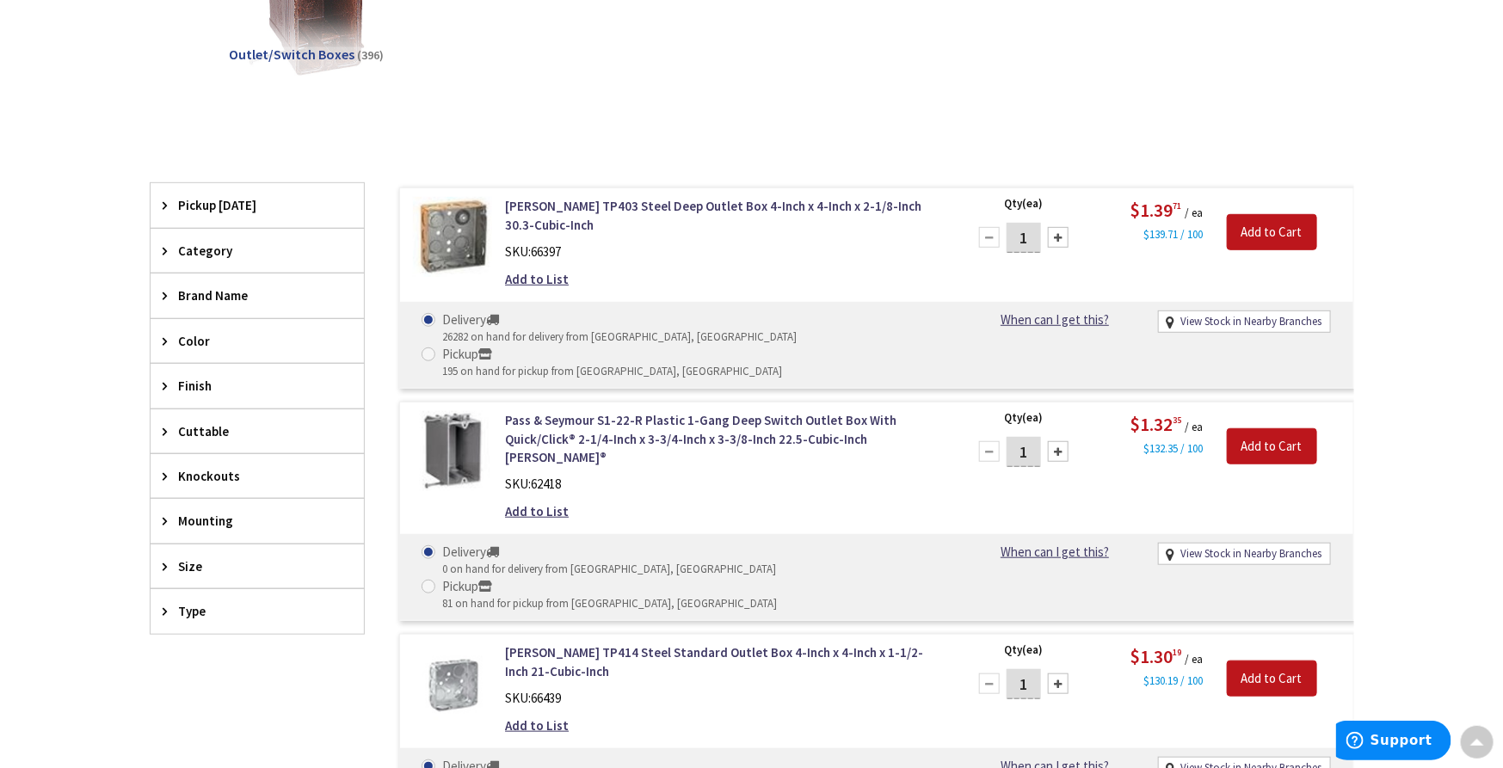
click at [194, 619] on div "Type" at bounding box center [257, 611] width 213 height 44
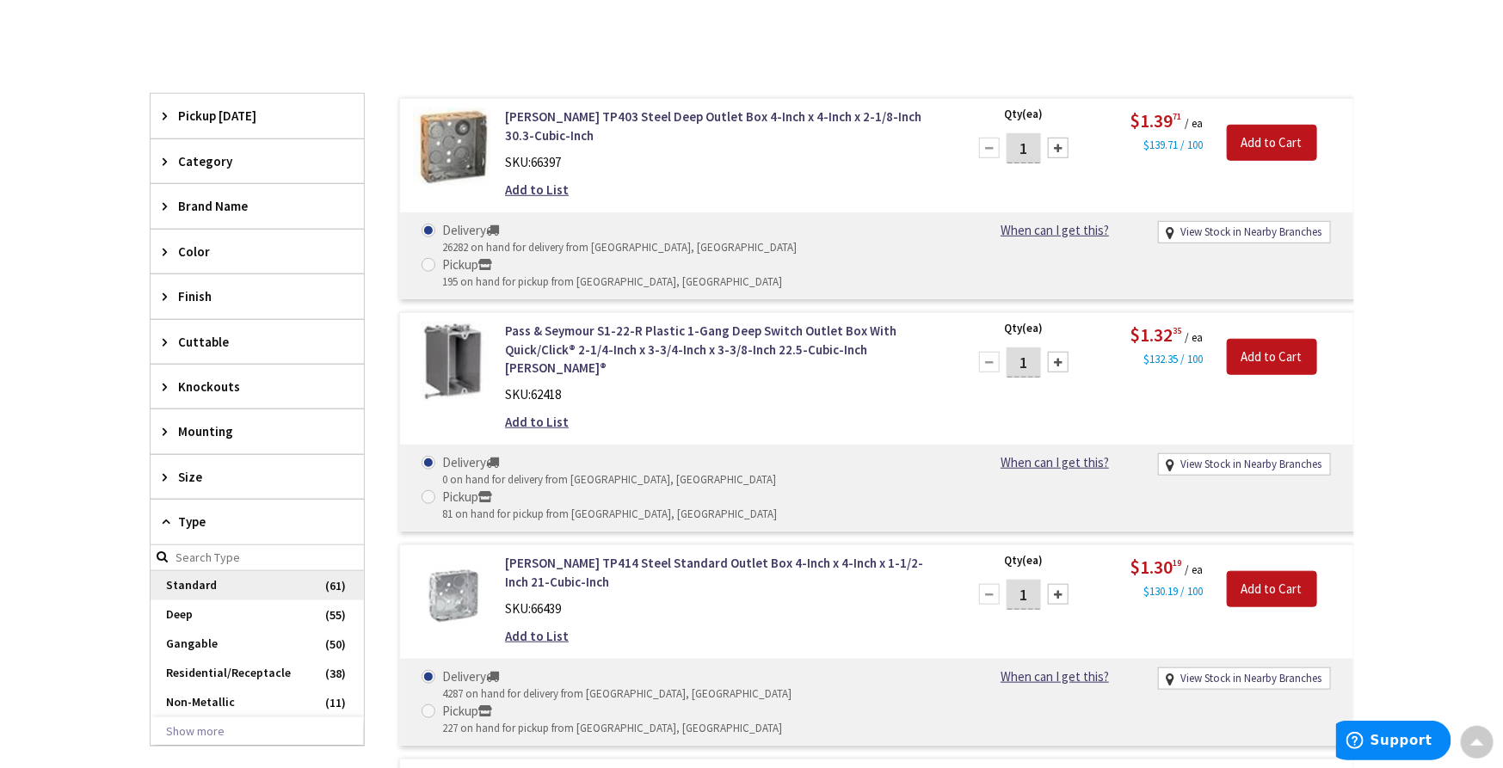
scroll to position [670, 0]
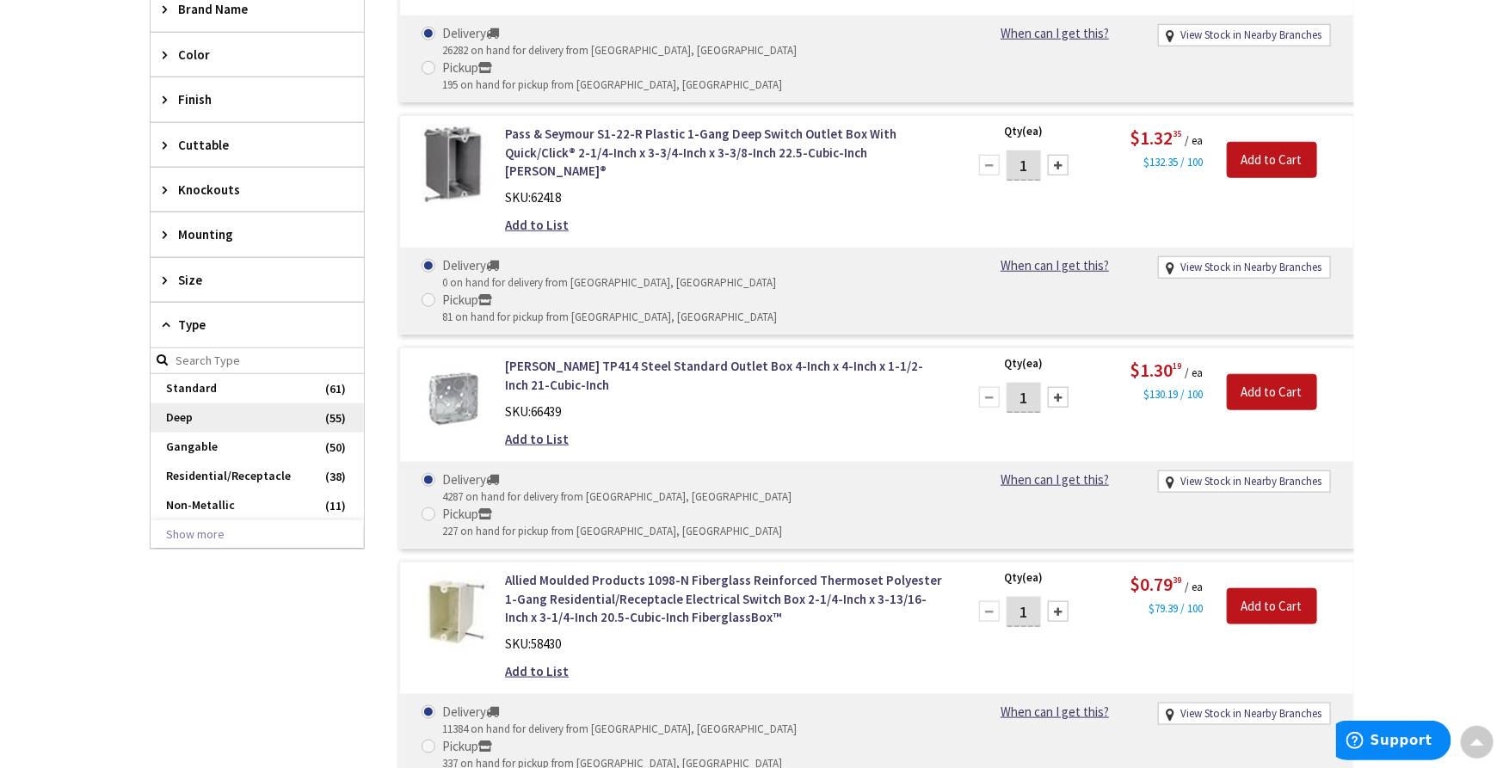
click at [215, 411] on span "Deep" at bounding box center [257, 418] width 213 height 29
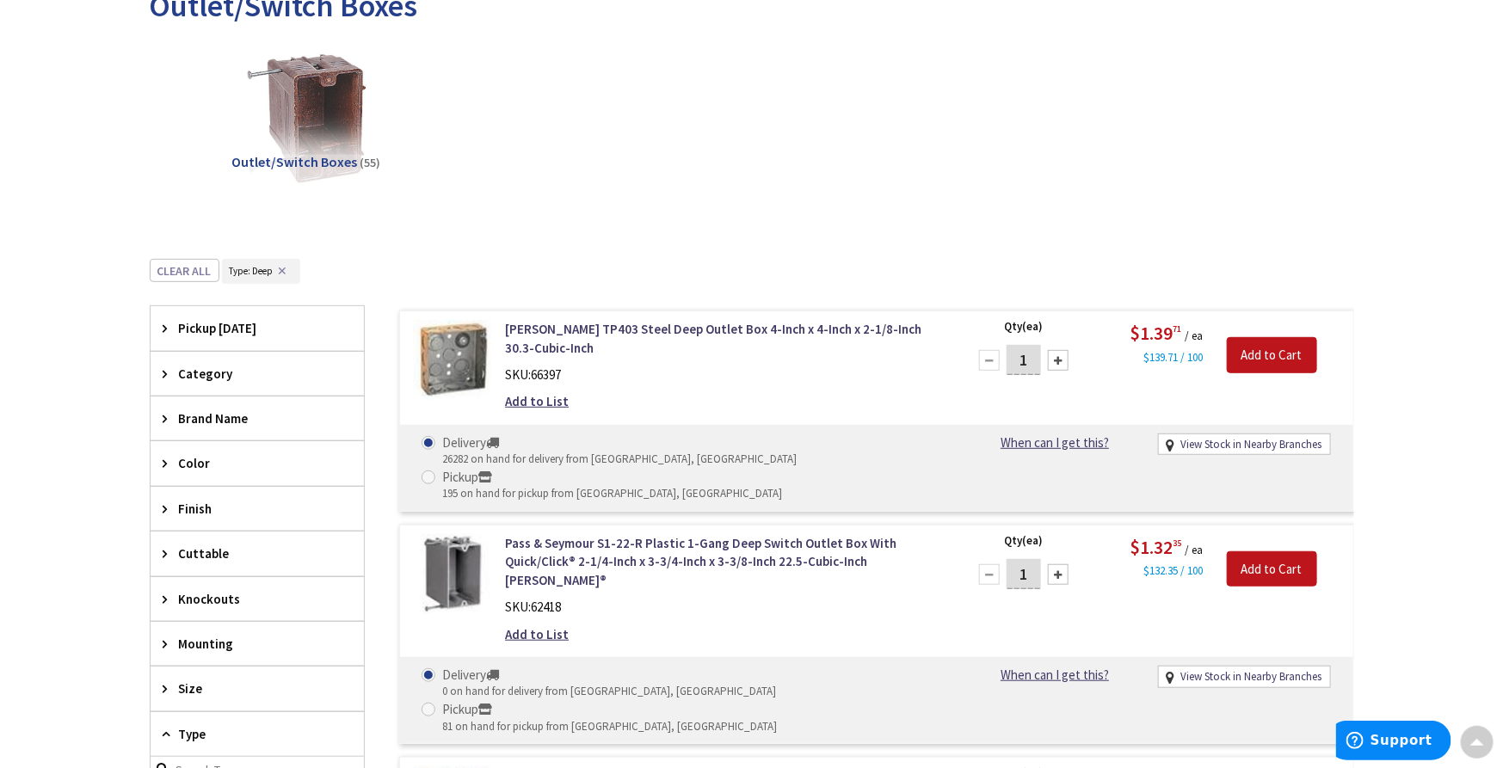
scroll to position [0, 0]
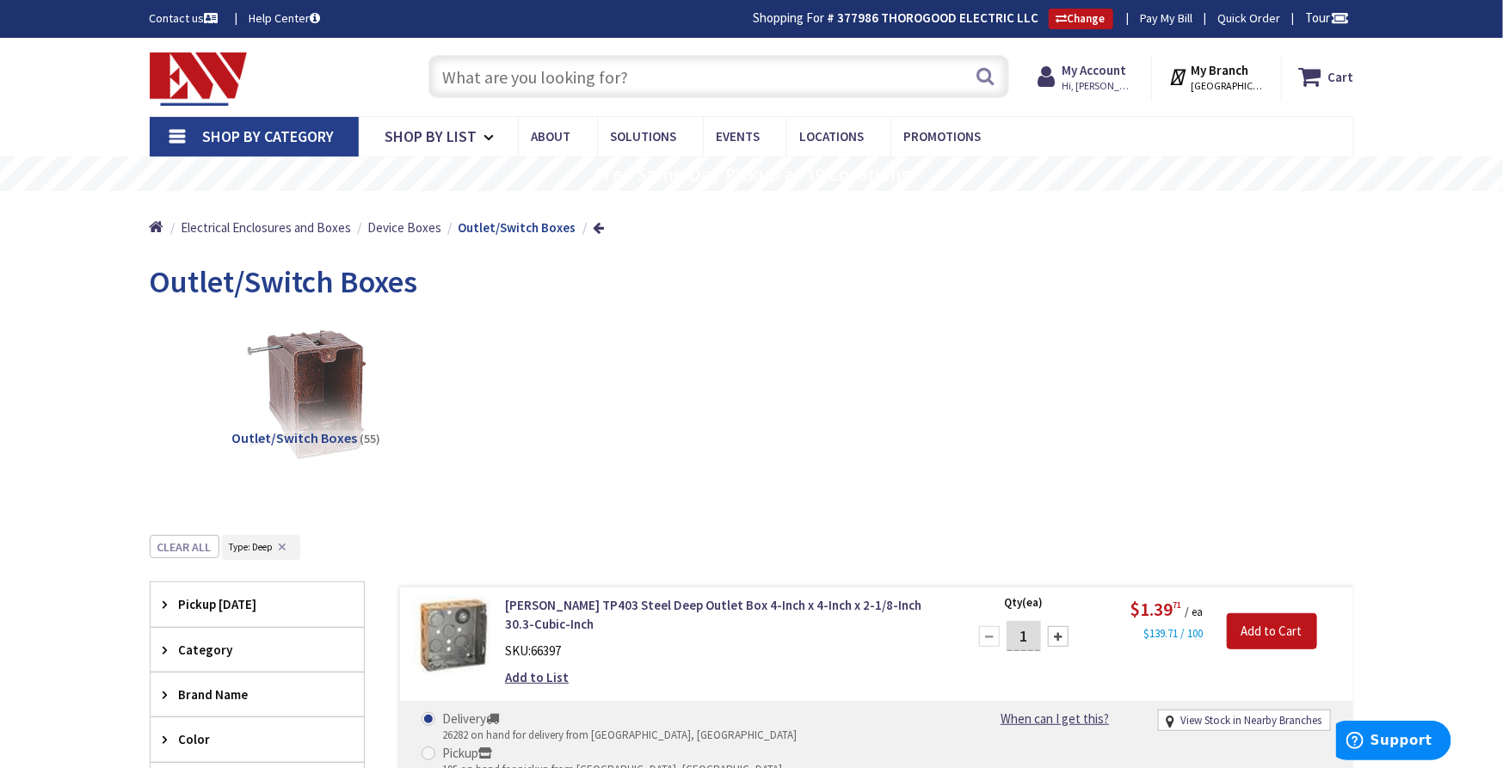
click at [512, 69] on input "text" at bounding box center [719, 76] width 581 height 43
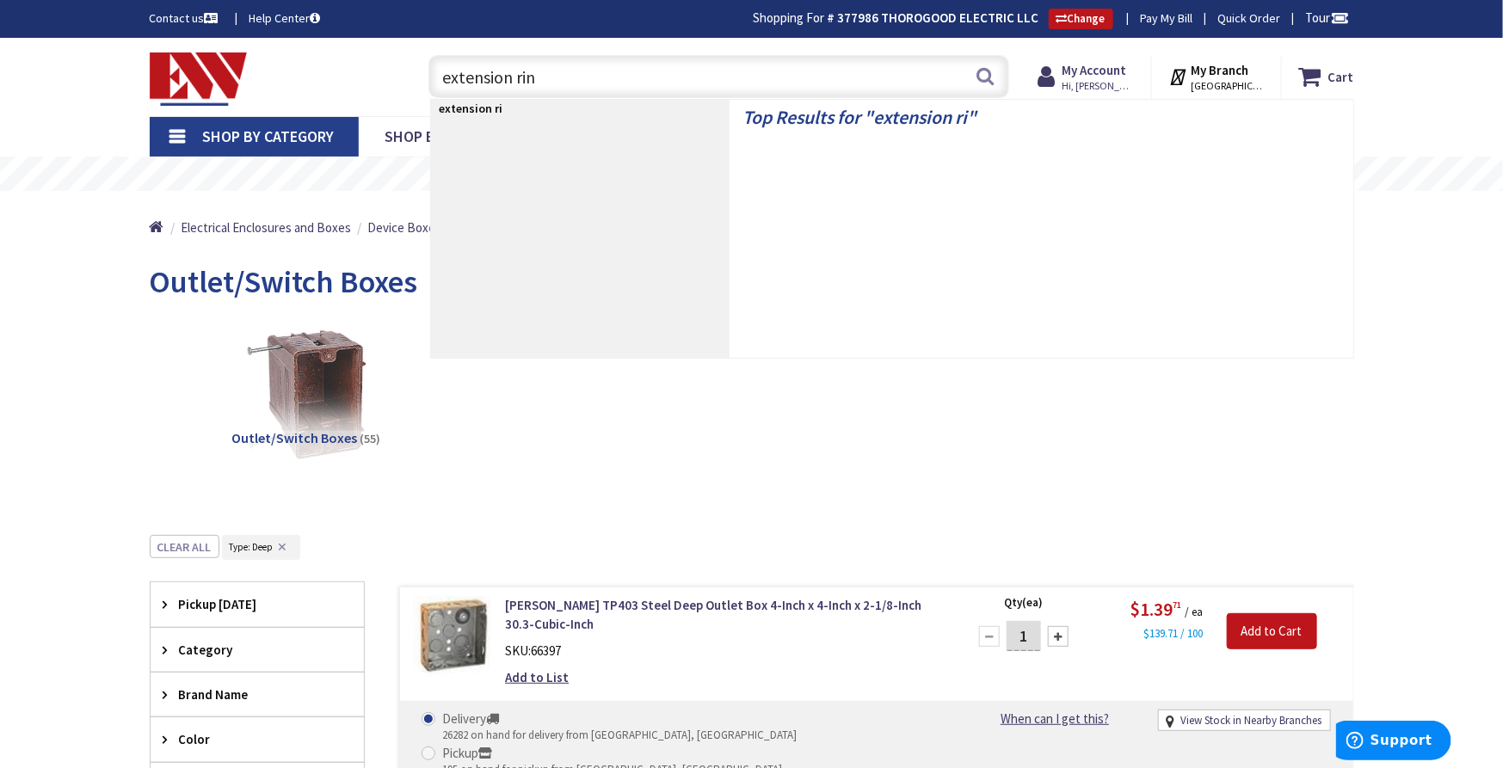
type input "extension ring"
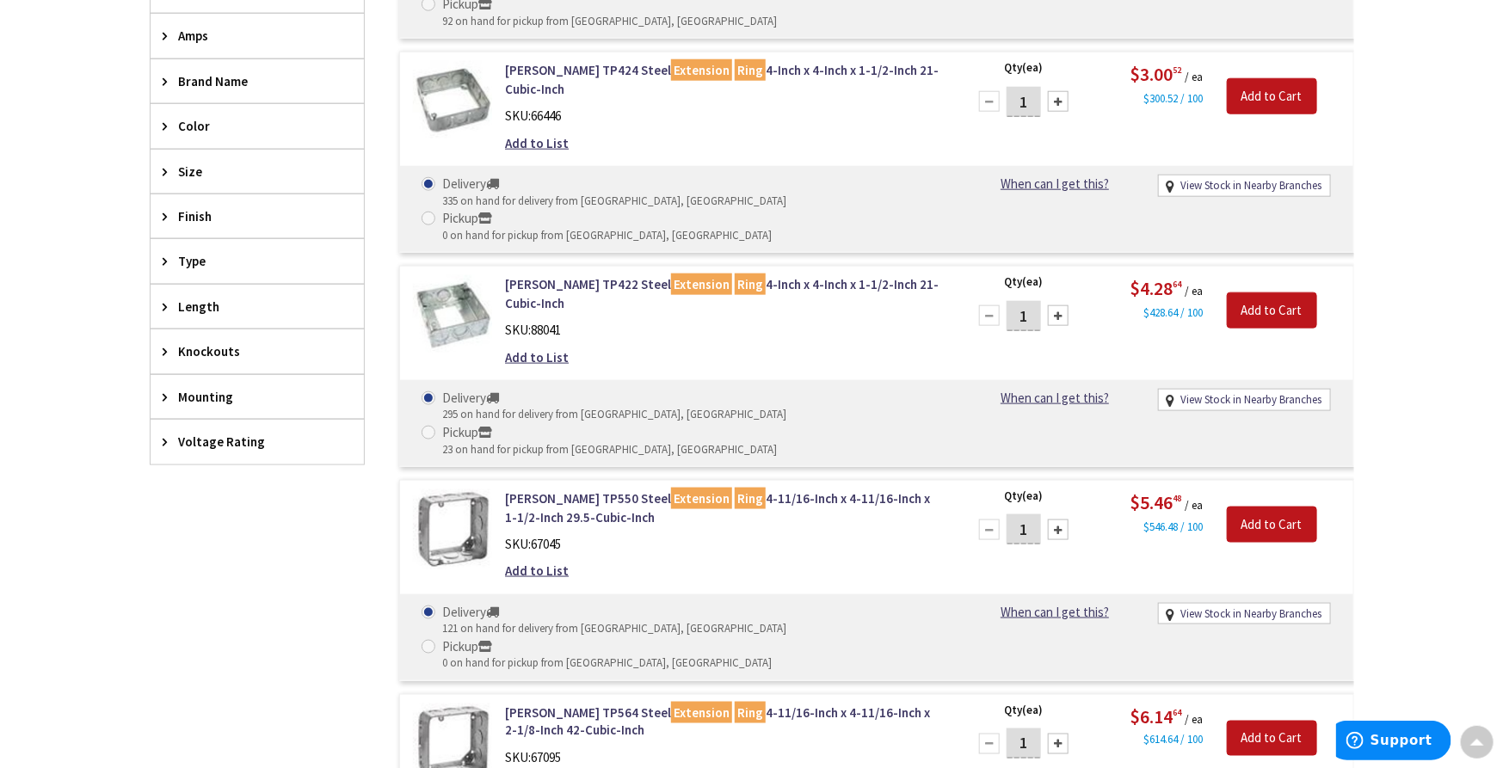
scroll to position [1052, 0]
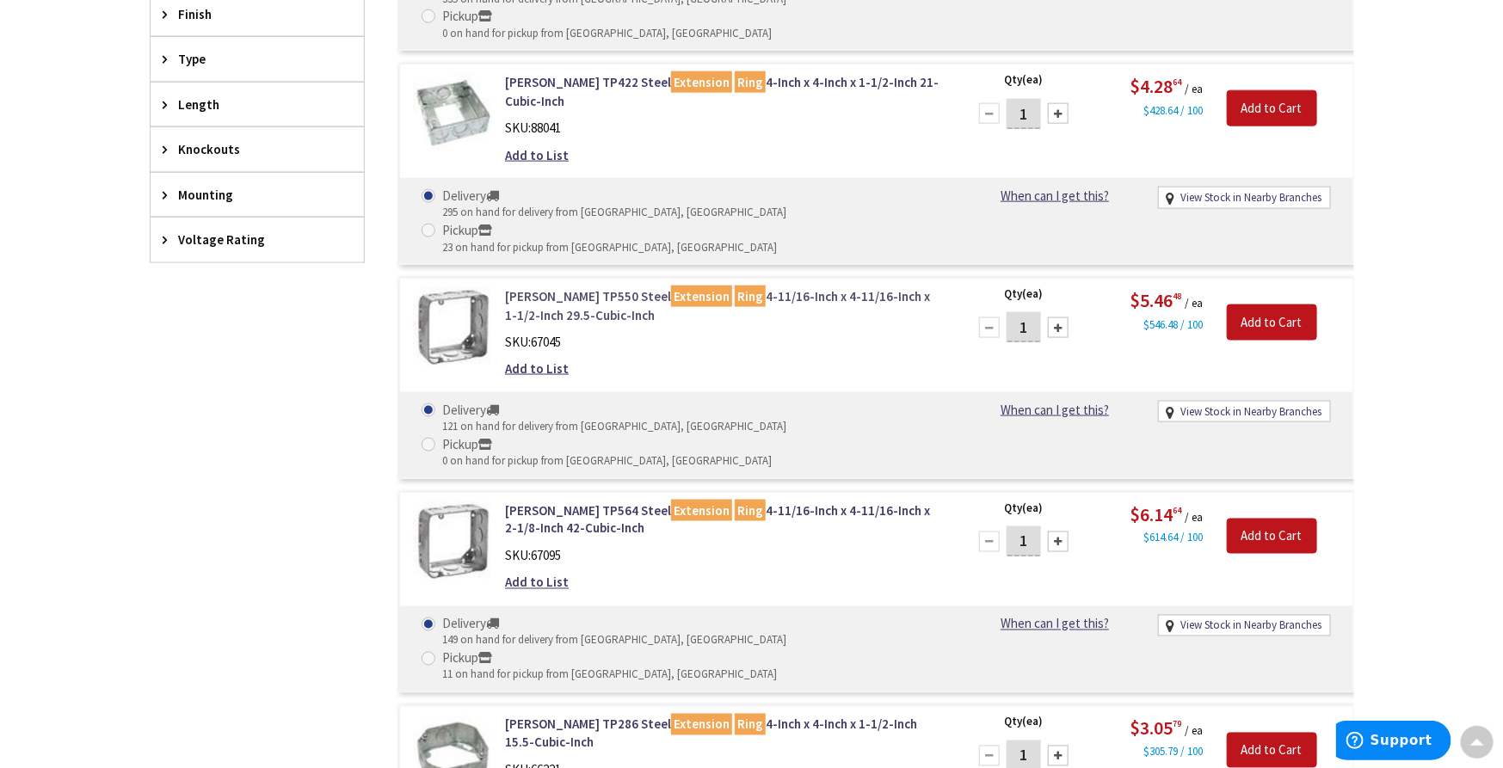
click at [579, 287] on link "Crouse-Hinds TP550 Steel Extension Ring 4-11/16-Inch x 4-11/16-Inch x 1-1/2-Inc…" at bounding box center [724, 305] width 438 height 37
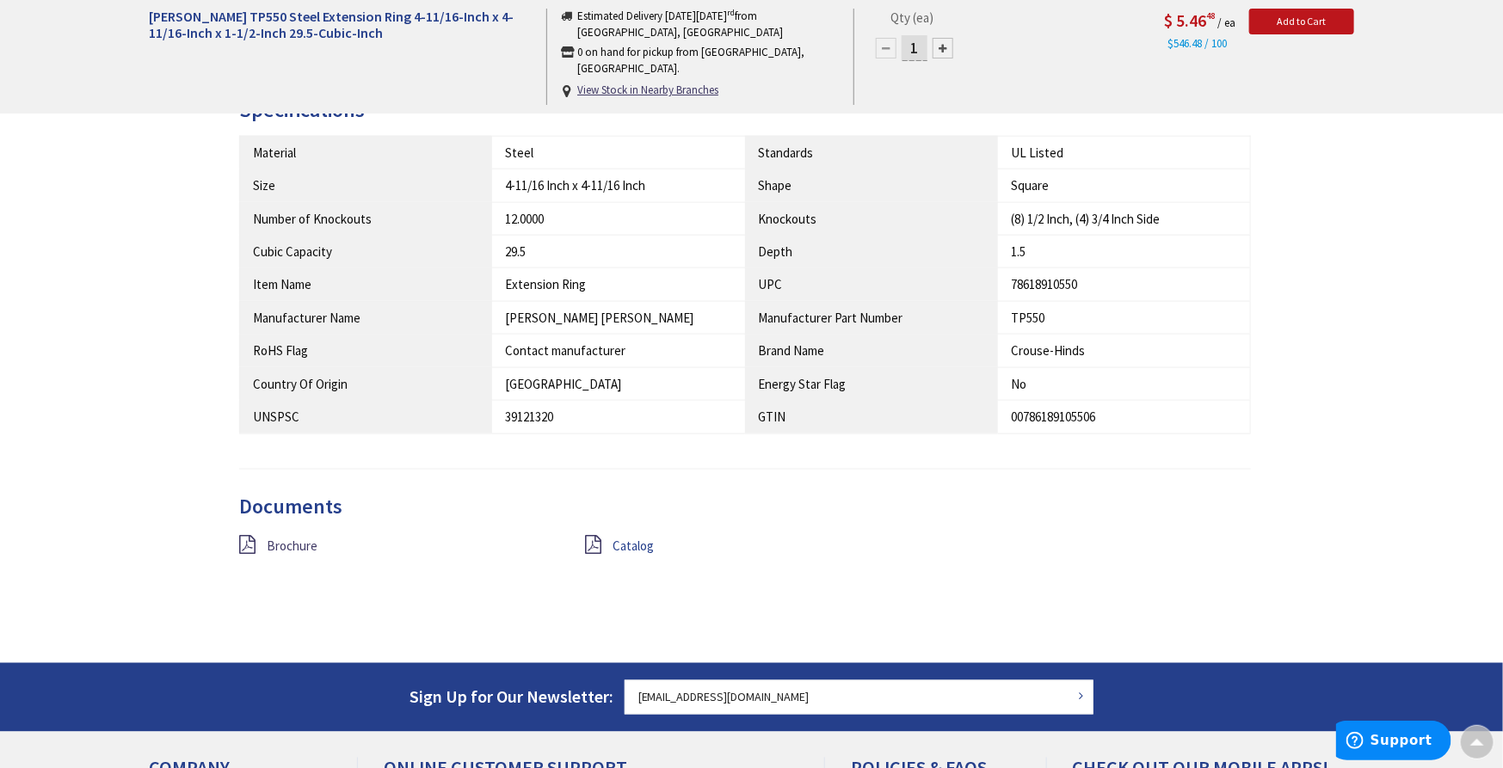
scroll to position [958, 0]
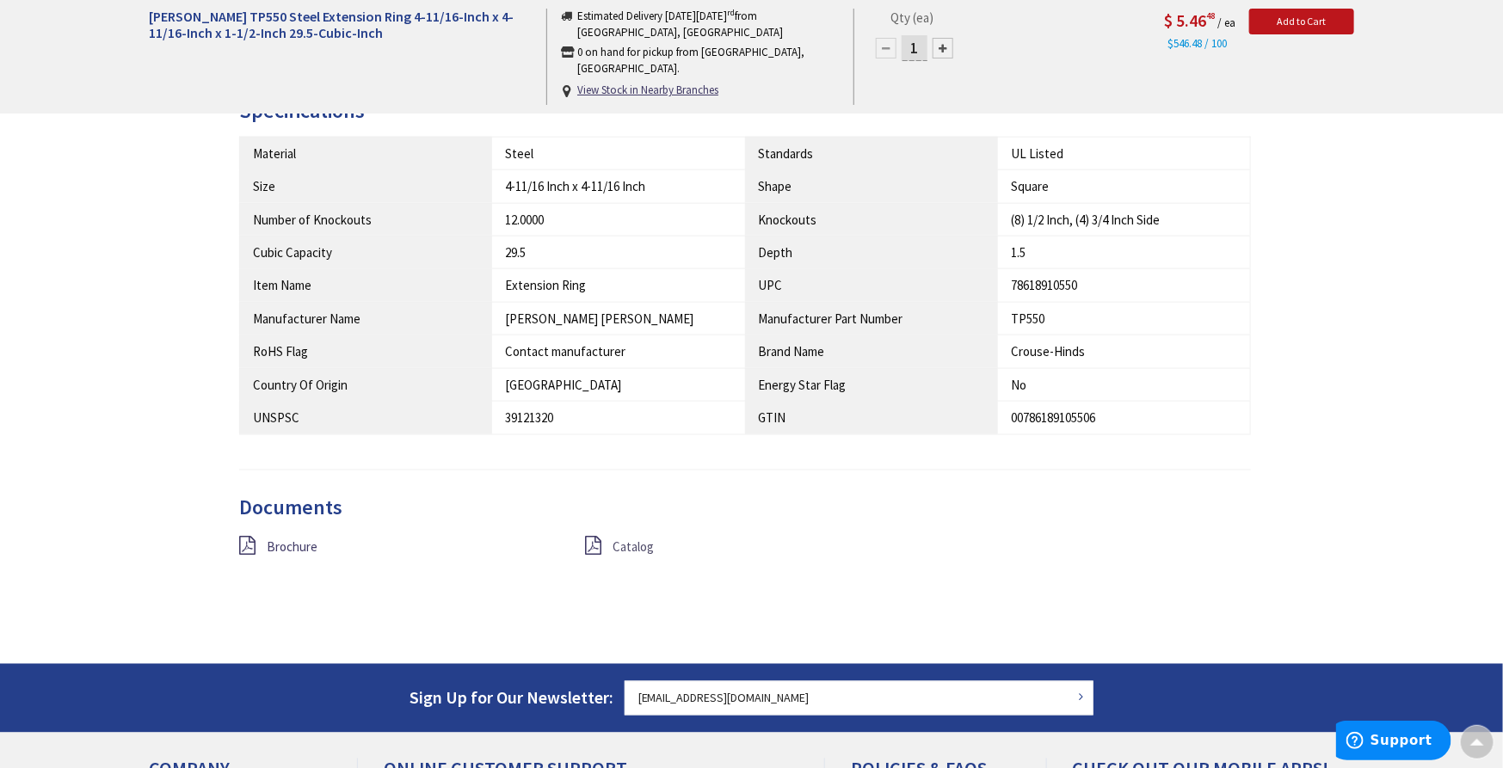
click at [644, 545] on span "Catalog" at bounding box center [633, 547] width 41 height 16
click at [279, 542] on span "Brochure" at bounding box center [292, 547] width 51 height 16
